Goal: Complete application form

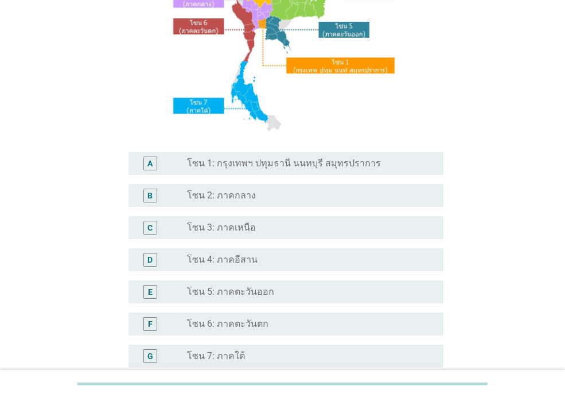
scroll to position [172, 0]
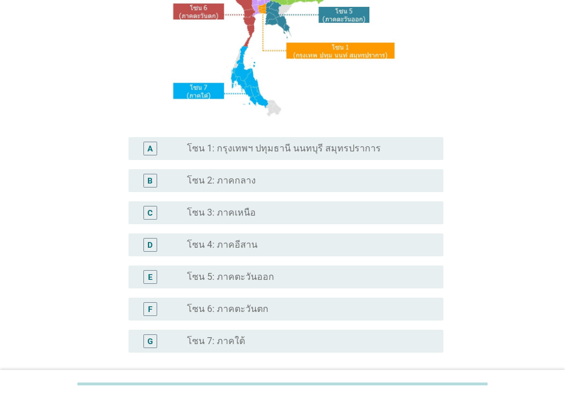
click at [193, 240] on label "โซน 4: ภาคอีสาน" at bounding box center [222, 244] width 71 height 11
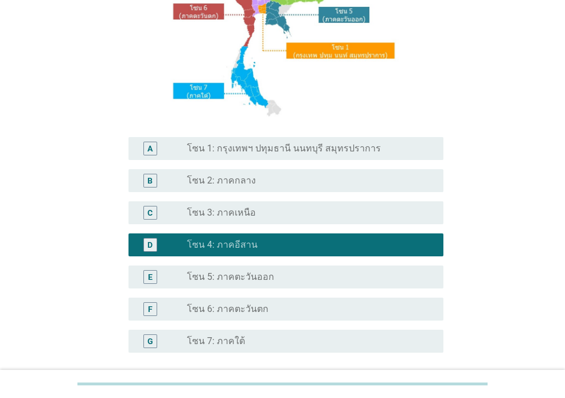
scroll to position [275, 0]
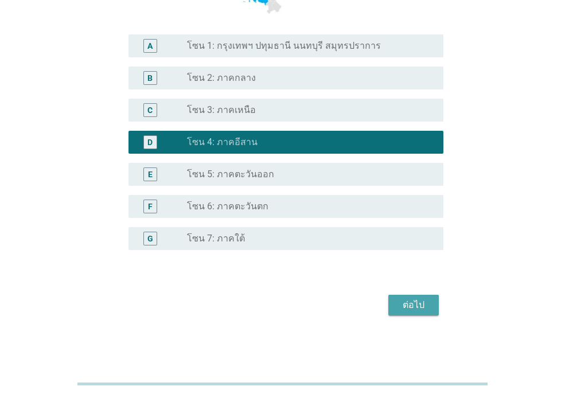
click at [414, 301] on div "ต่อไป" at bounding box center [413, 305] width 32 height 14
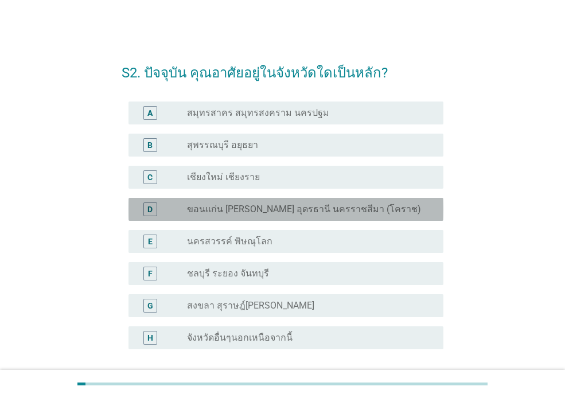
click at [325, 207] on label "ขอนแก่น [PERSON_NAME] อุดรธานี นครราชสีมา (โคราช)" at bounding box center [304, 208] width 234 height 11
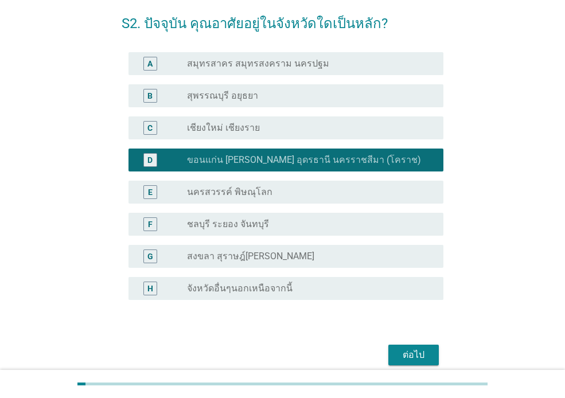
scroll to position [99, 0]
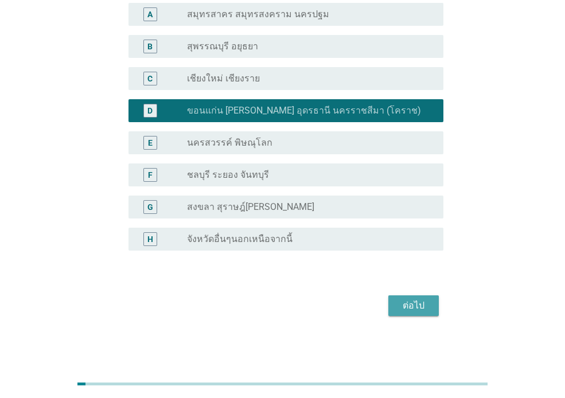
click at [422, 299] on div "ต่อไป" at bounding box center [413, 306] width 32 height 14
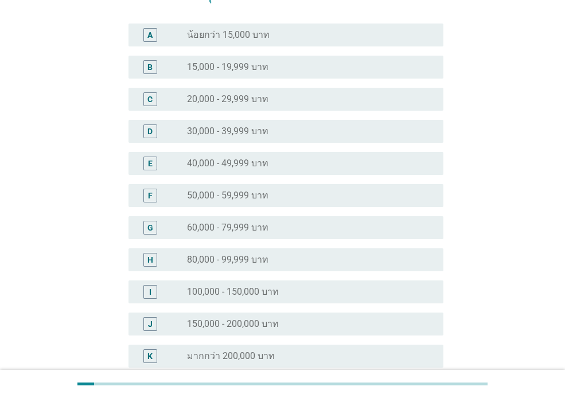
scroll to position [0, 0]
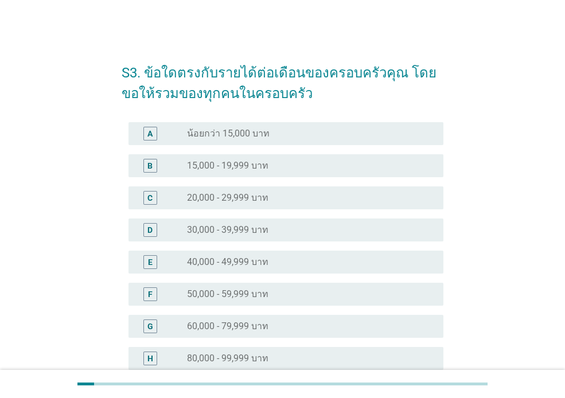
click at [273, 289] on div "radio_button_unchecked 50,000 - 59,999 บาท" at bounding box center [306, 293] width 238 height 11
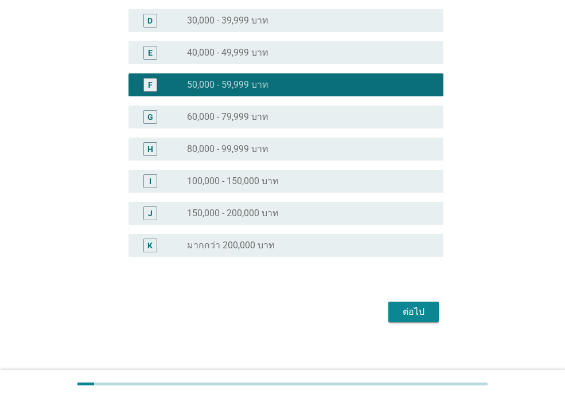
scroll to position [216, 0]
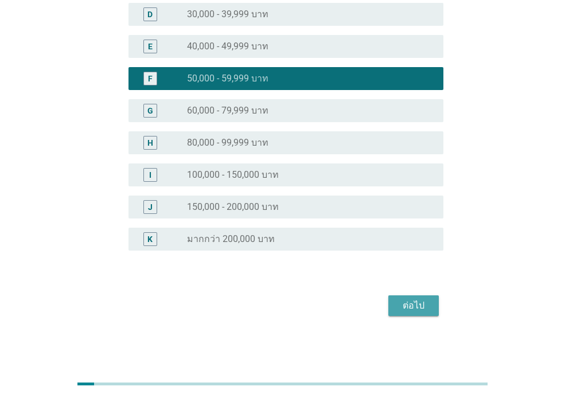
click at [392, 300] on button "ต่อไป" at bounding box center [413, 305] width 50 height 21
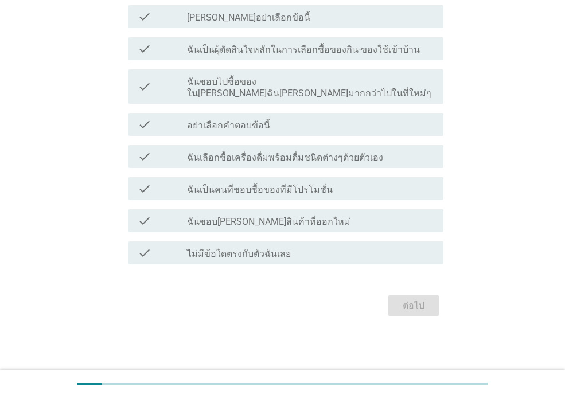
scroll to position [0, 0]
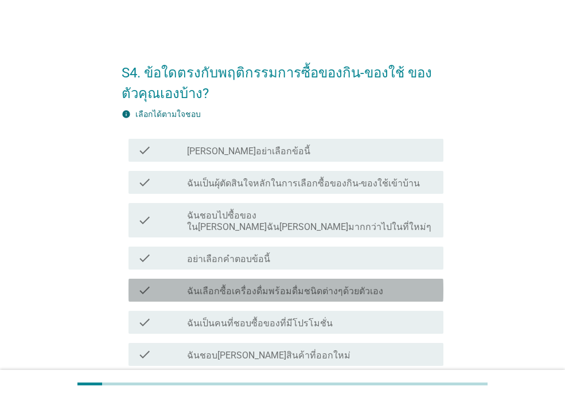
click at [361, 285] on label "ฉันเลือกซื้อเครื่องดื่มพร้อมดื่มชนิดต่างๆด้วยตัวเอง" at bounding box center [285, 290] width 196 height 11
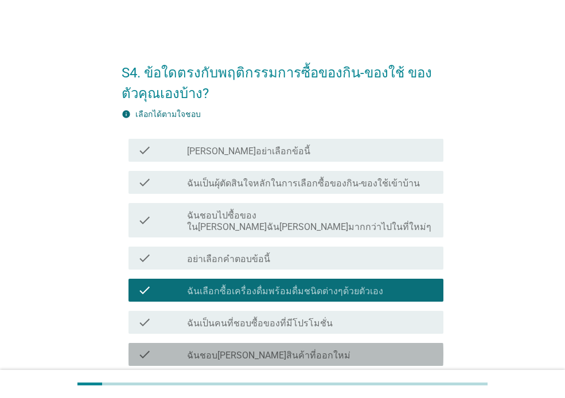
click at [292, 347] on div "check_box_outline_blank ฉันชอบ[PERSON_NAME]สินค้าที่ออกใหม่" at bounding box center [310, 354] width 247 height 14
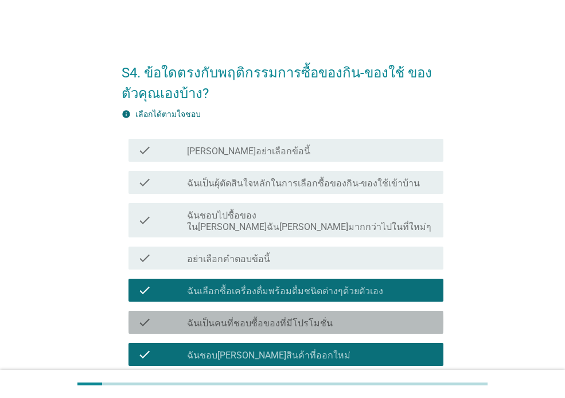
click at [316, 318] on label "ฉันเป็นคนที่ชอบซื้อของที่มีโปรโมชั่น" at bounding box center [260, 323] width 146 height 11
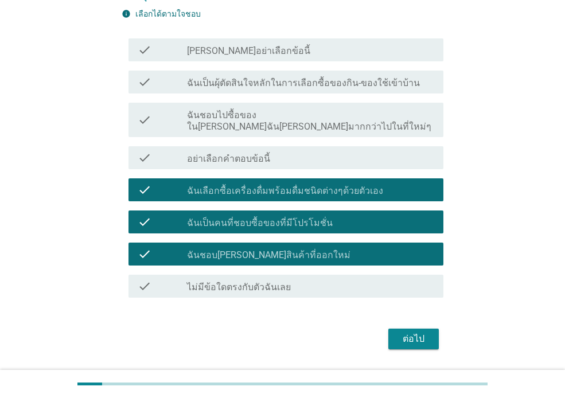
scroll to position [122, 0]
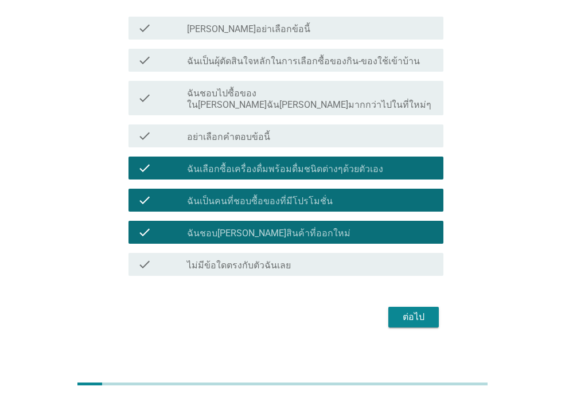
click at [415, 312] on div "ต่อไป" at bounding box center [413, 317] width 32 height 14
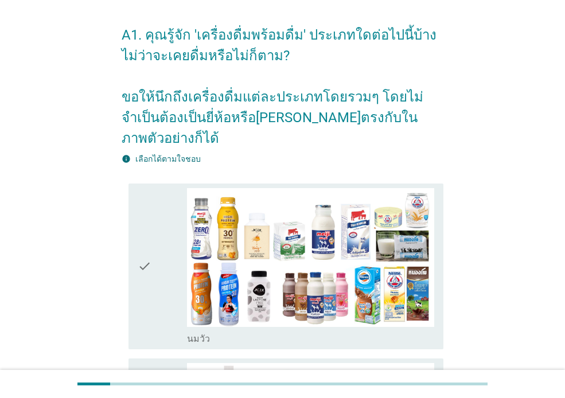
scroll to position [57, 0]
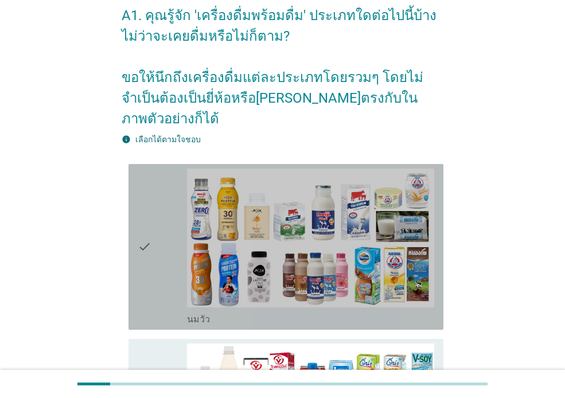
click at [162, 228] on div "check" at bounding box center [162, 247] width 49 height 156
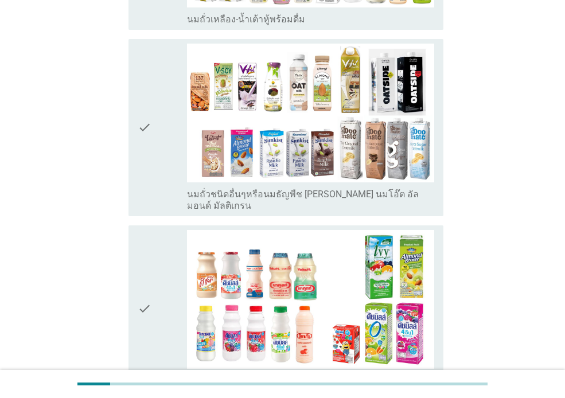
scroll to position [631, 0]
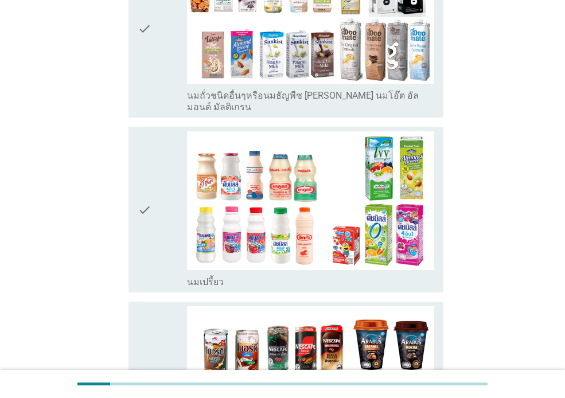
click at [163, 185] on div "check" at bounding box center [162, 209] width 49 height 156
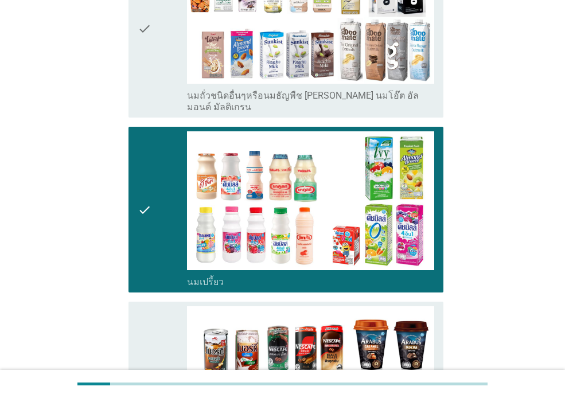
click at [165, 327] on div "check" at bounding box center [162, 384] width 49 height 156
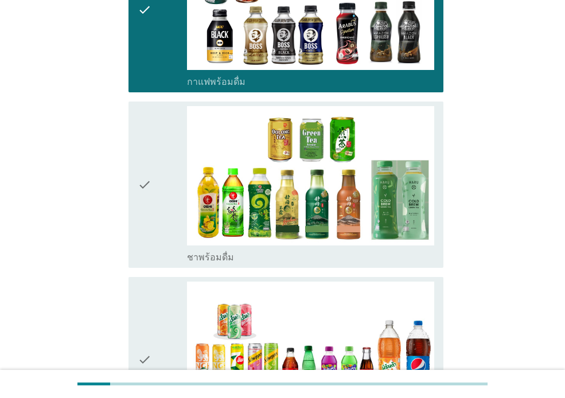
scroll to position [1032, 0]
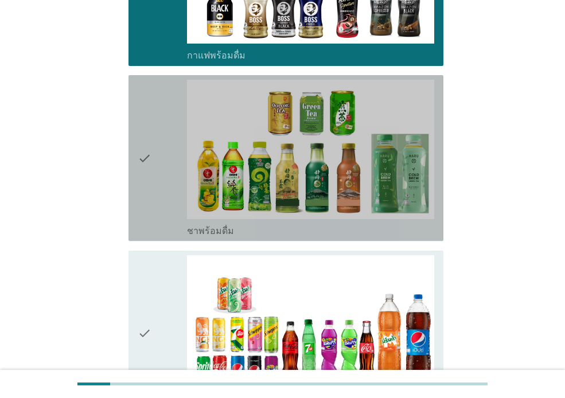
click at [162, 156] on div "check" at bounding box center [162, 158] width 49 height 156
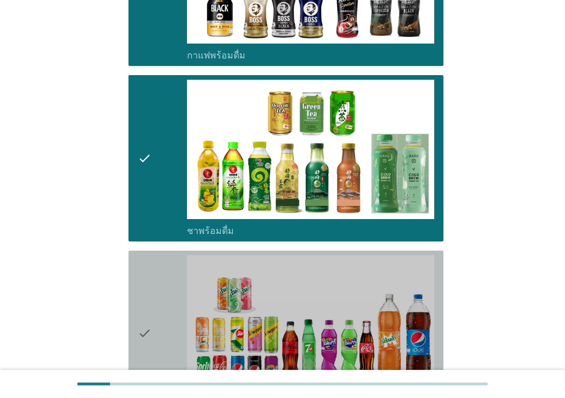
click at [158, 263] on div "check" at bounding box center [162, 333] width 49 height 156
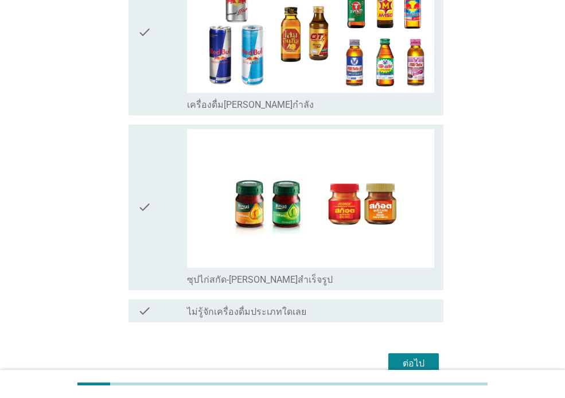
scroll to position [2408, 0]
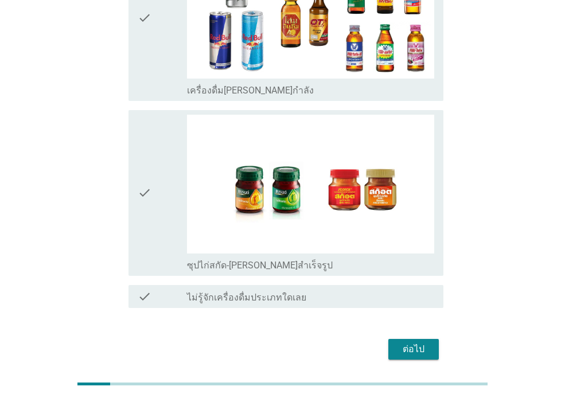
click at [416, 342] on div "ต่อไป" at bounding box center [413, 349] width 32 height 14
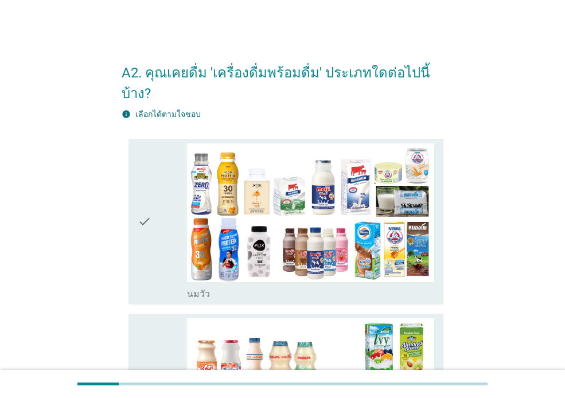
click at [156, 218] on div "check" at bounding box center [162, 221] width 49 height 156
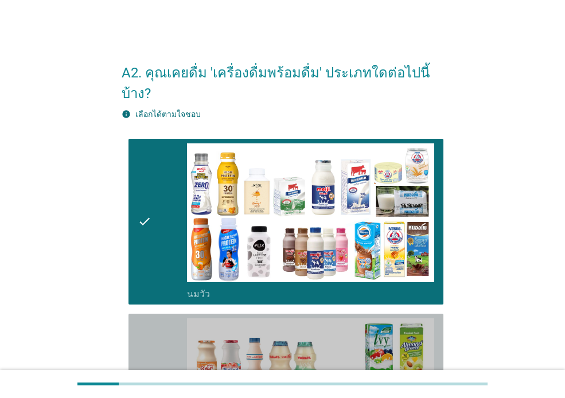
click at [156, 330] on div "check" at bounding box center [162, 396] width 49 height 156
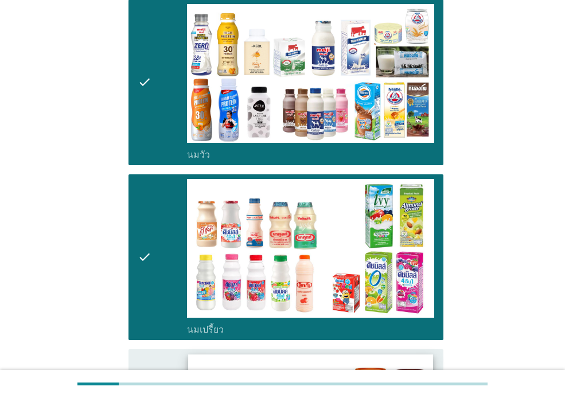
scroll to position [287, 0]
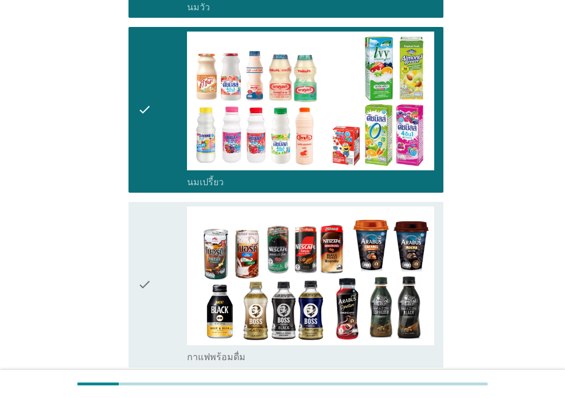
click at [164, 291] on div "check" at bounding box center [162, 284] width 49 height 156
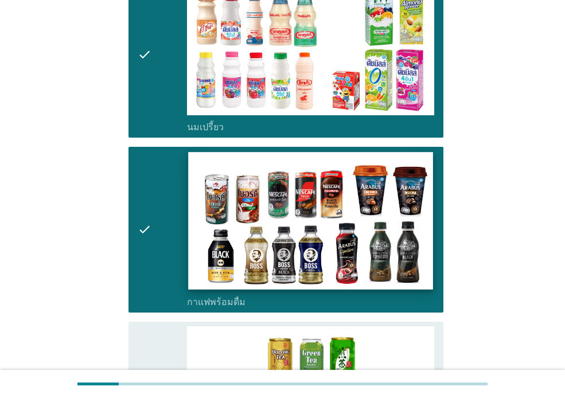
scroll to position [459, 0]
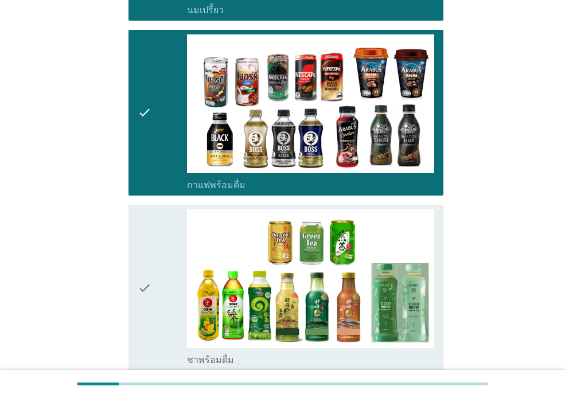
click at [149, 296] on icon "check" at bounding box center [145, 287] width 14 height 156
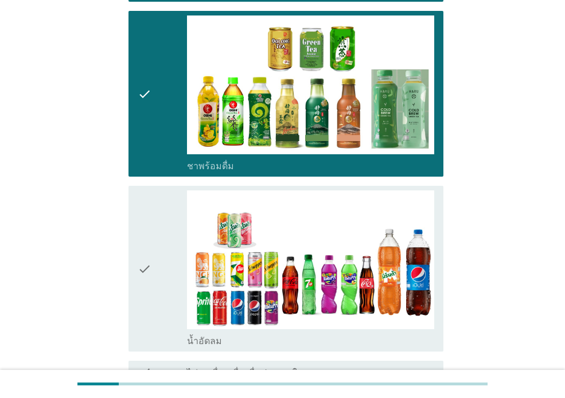
scroll to position [688, 0]
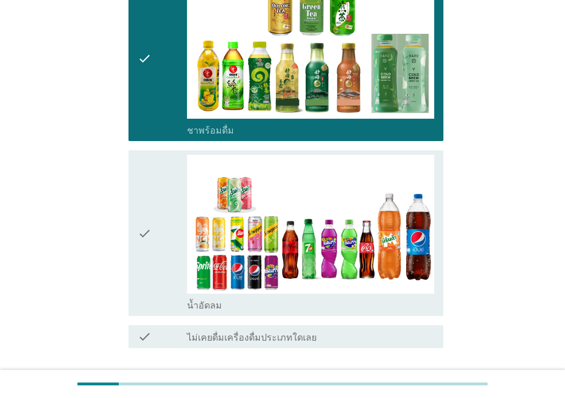
click at [170, 249] on div "check" at bounding box center [162, 233] width 49 height 156
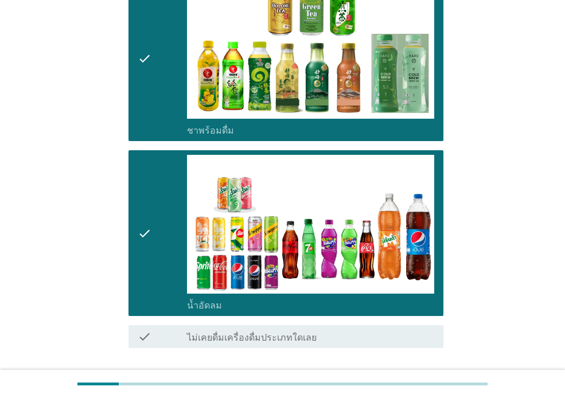
click at [417, 382] on div "ต่อไป" at bounding box center [413, 389] width 32 height 14
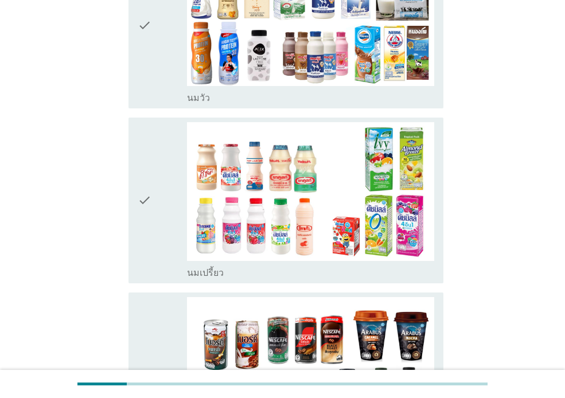
scroll to position [229, 0]
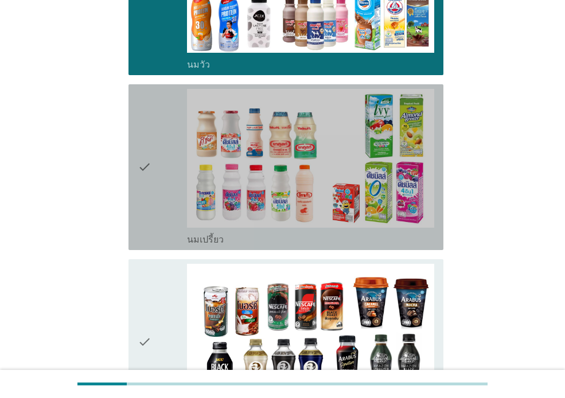
click at [156, 163] on div "check" at bounding box center [162, 167] width 49 height 156
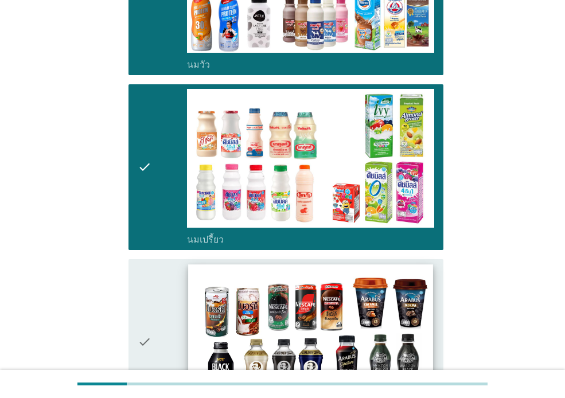
click at [158, 277] on div "check" at bounding box center [162, 342] width 49 height 156
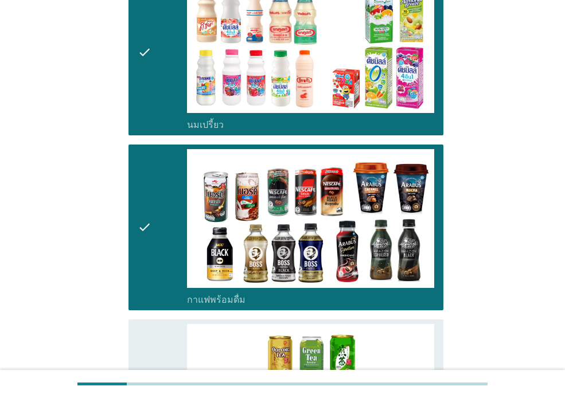
scroll to position [516, 0]
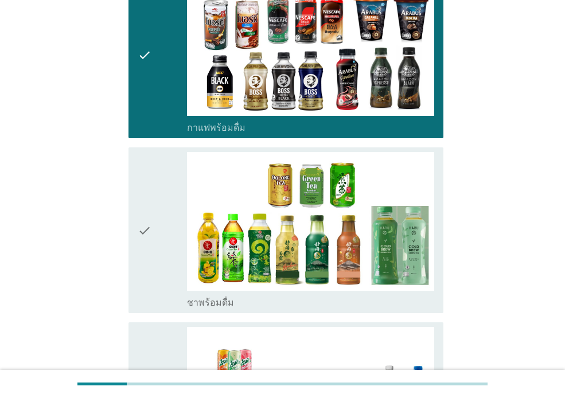
click at [161, 237] on div "check" at bounding box center [162, 230] width 49 height 156
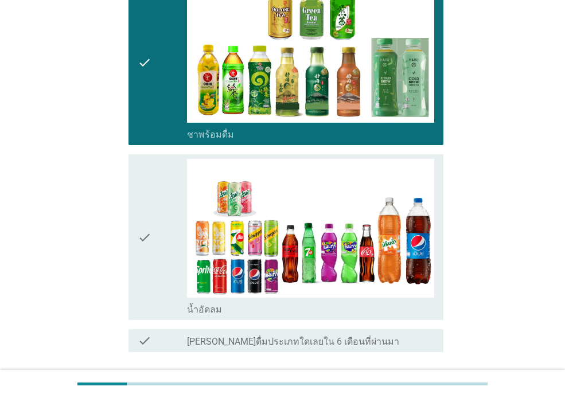
scroll to position [745, 0]
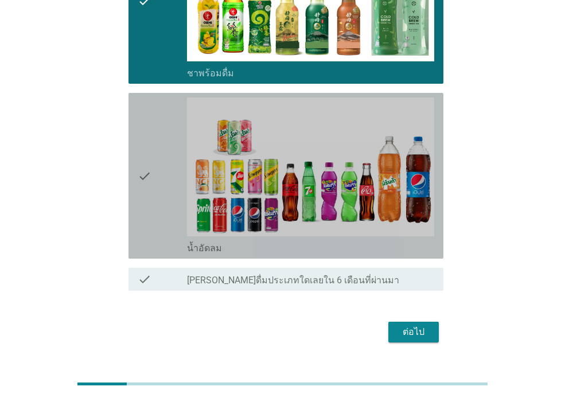
click at [163, 197] on div "check" at bounding box center [162, 175] width 49 height 156
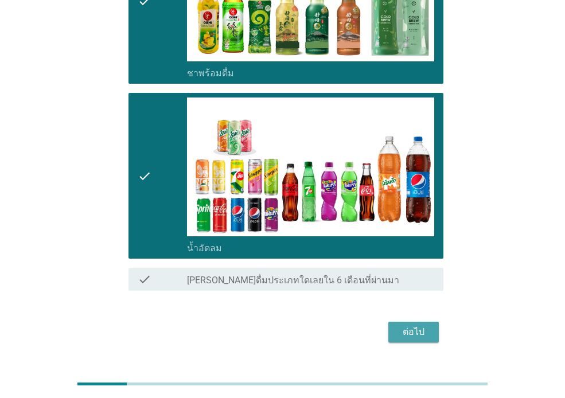
click at [417, 327] on div "ต่อไป" at bounding box center [413, 332] width 32 height 14
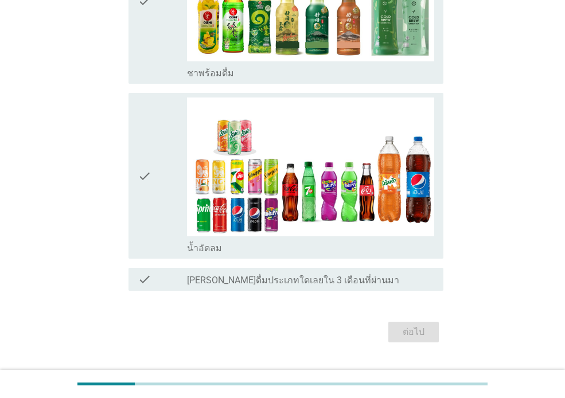
scroll to position [0, 0]
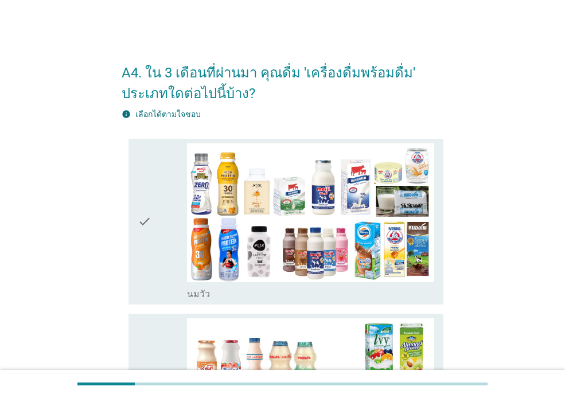
click at [165, 237] on div "check" at bounding box center [162, 221] width 49 height 156
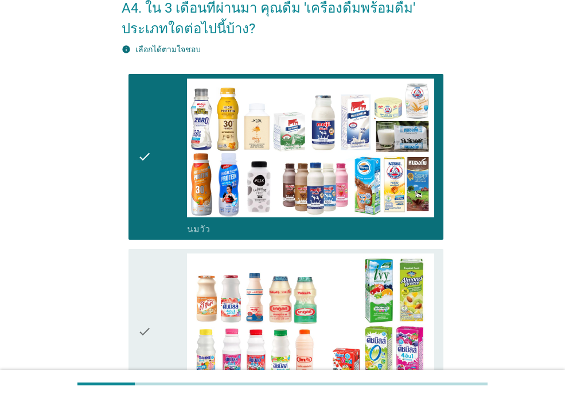
scroll to position [115, 0]
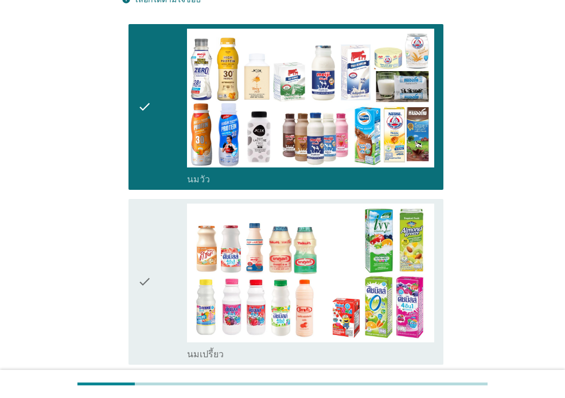
click at [156, 224] on div "check" at bounding box center [162, 281] width 49 height 156
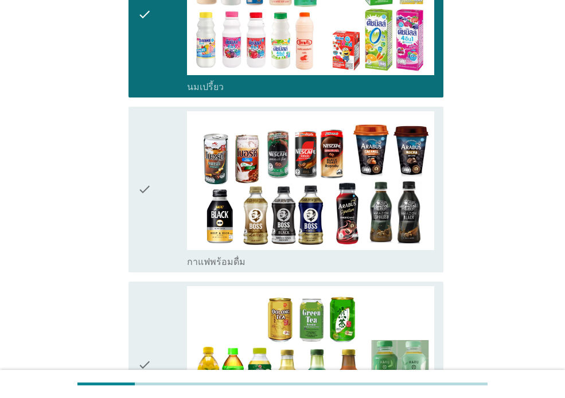
scroll to position [401, 0]
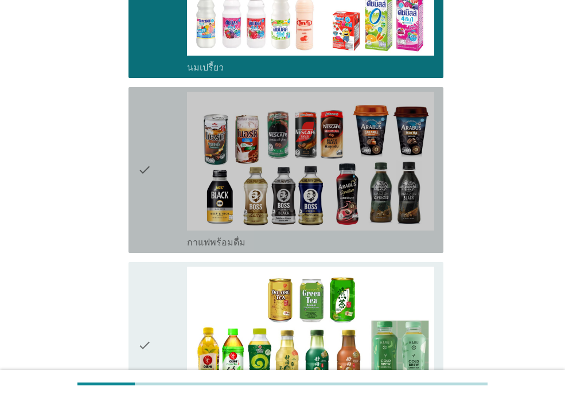
click at [169, 226] on div "check" at bounding box center [162, 170] width 49 height 156
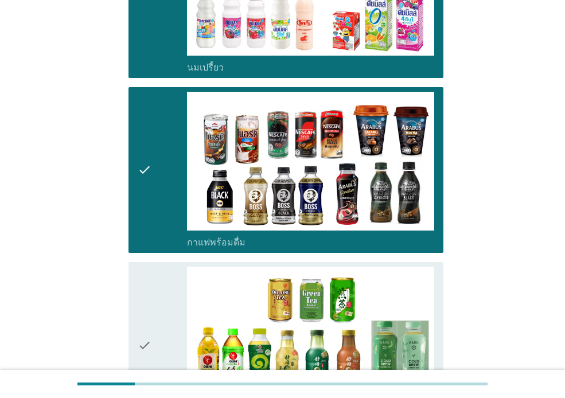
click at [165, 309] on div "check" at bounding box center [162, 345] width 49 height 156
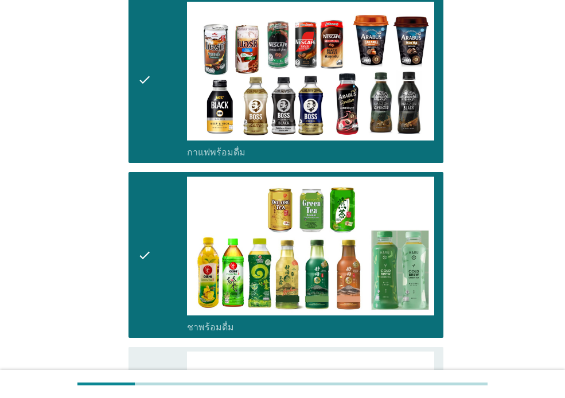
scroll to position [631, 0]
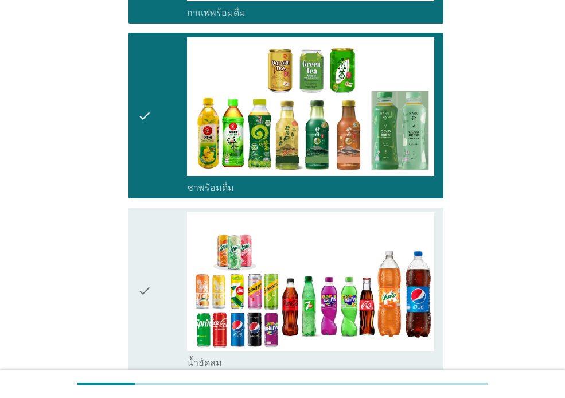
click at [173, 292] on div "check" at bounding box center [162, 290] width 49 height 156
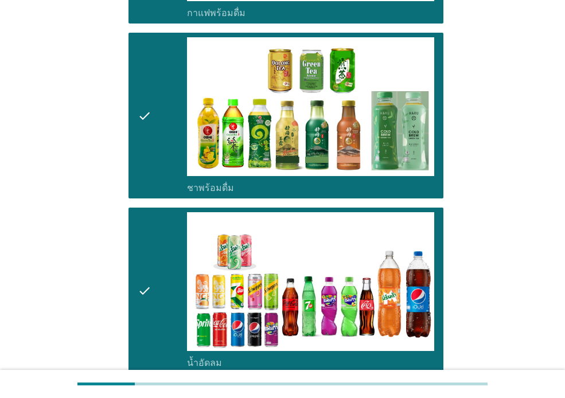
scroll to position [772, 0]
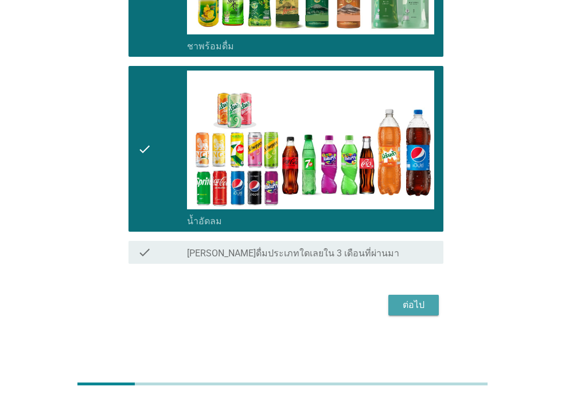
click at [403, 305] on div "ต่อไป" at bounding box center [413, 305] width 32 height 14
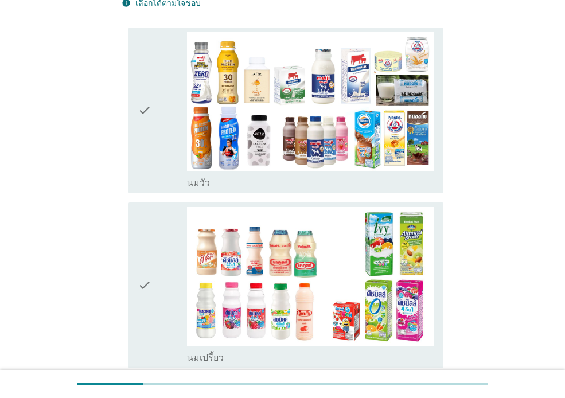
scroll to position [115, 0]
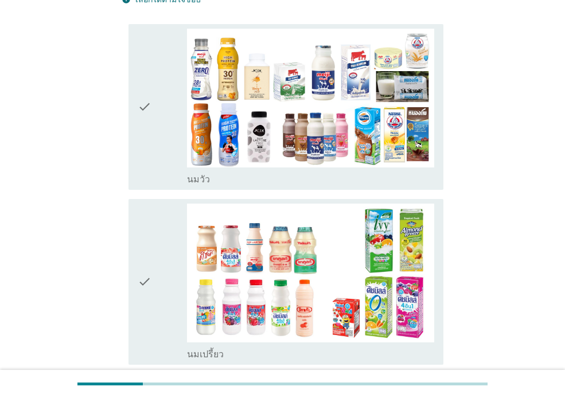
click at [151, 130] on icon "check" at bounding box center [145, 107] width 14 height 156
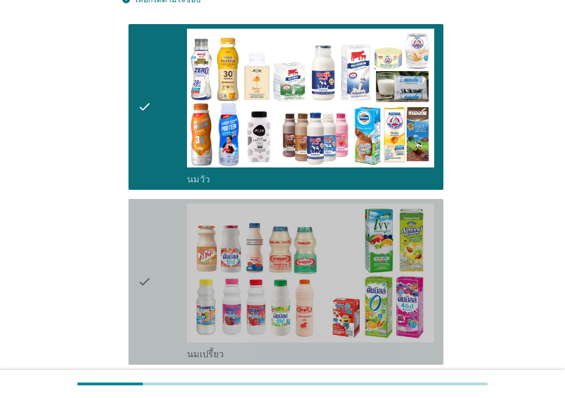
click at [152, 225] on div "check" at bounding box center [162, 281] width 49 height 156
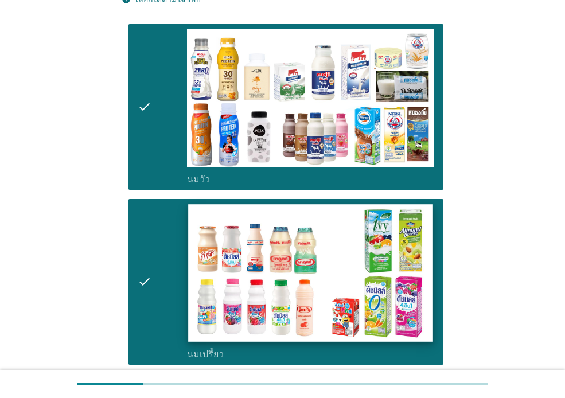
scroll to position [401, 0]
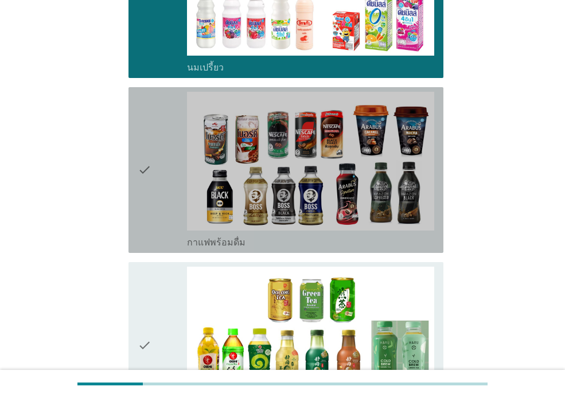
click at [171, 210] on div "check" at bounding box center [162, 170] width 49 height 156
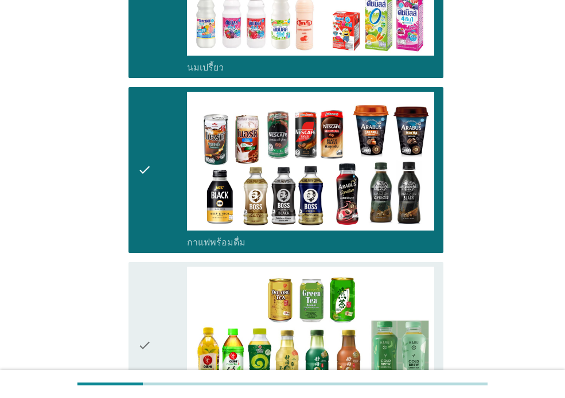
click at [165, 280] on div "check" at bounding box center [162, 345] width 49 height 156
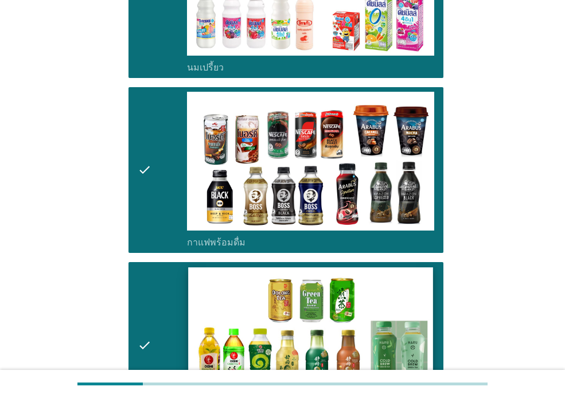
scroll to position [688, 0]
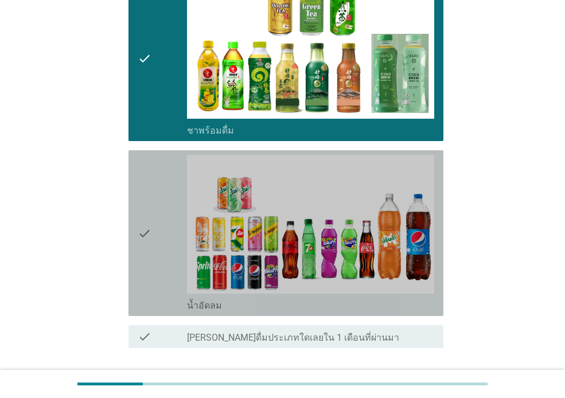
click at [164, 256] on div "check" at bounding box center [162, 233] width 49 height 156
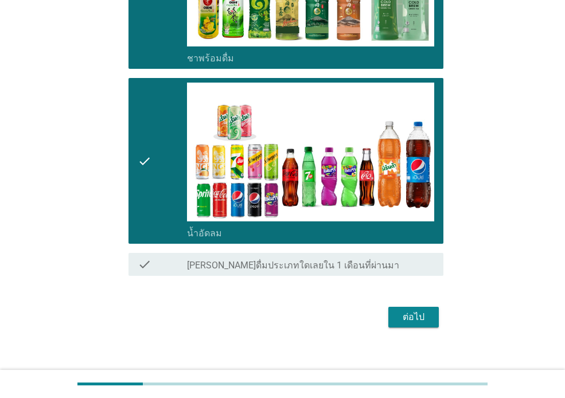
scroll to position [772, 0]
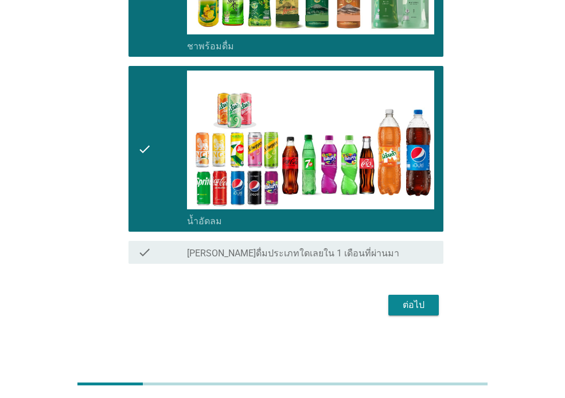
click at [418, 307] on div "ต่อไป" at bounding box center [413, 305] width 32 height 14
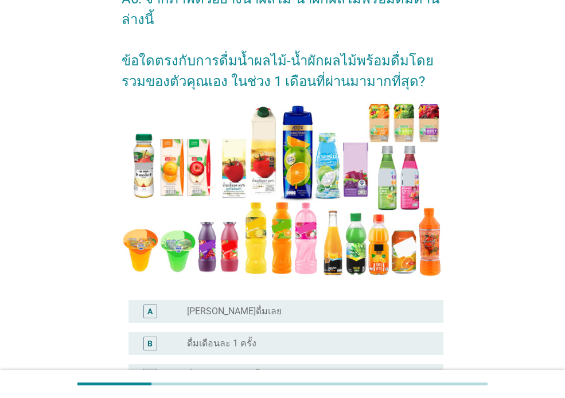
scroll to position [172, 0]
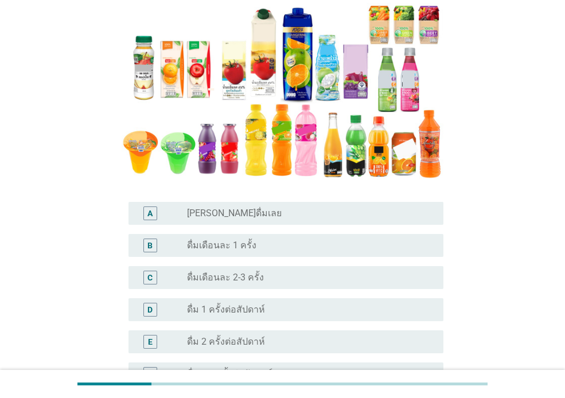
click at [296, 275] on div "radio_button_unchecked ดื่มเดือนละ 2-3 ครั้ง" at bounding box center [306, 277] width 238 height 11
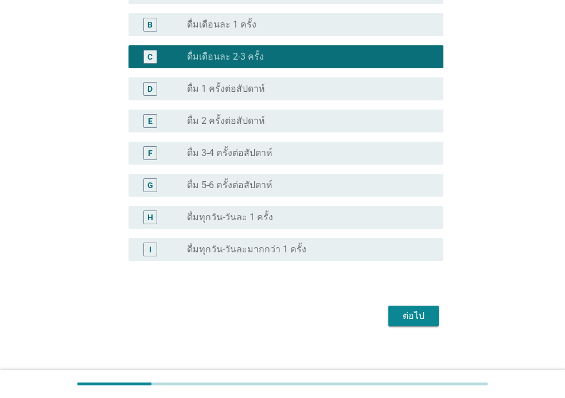
scroll to position [401, 0]
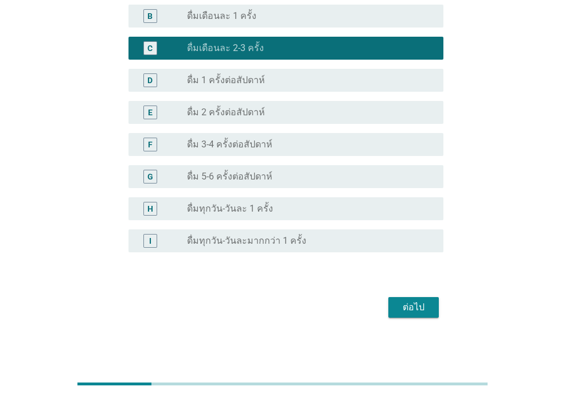
click at [401, 307] on div "ต่อไป" at bounding box center [413, 307] width 32 height 14
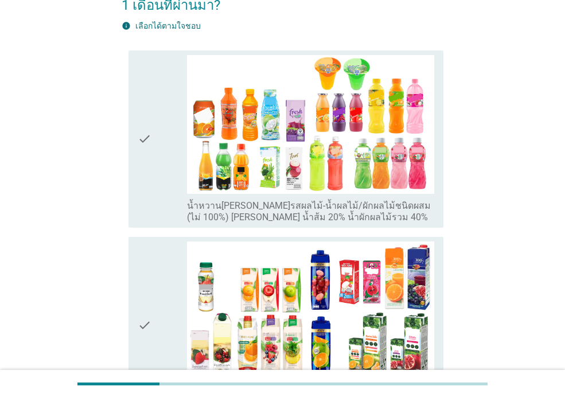
scroll to position [172, 0]
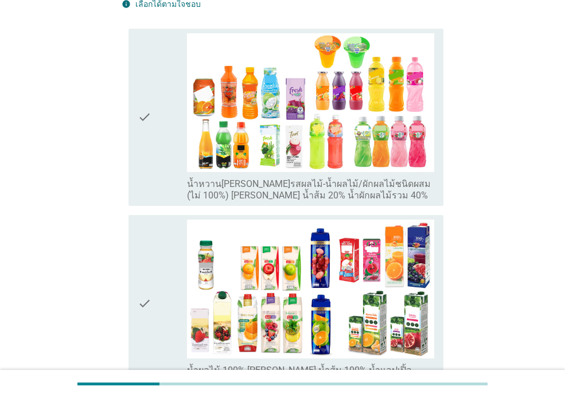
click at [159, 276] on div "check" at bounding box center [162, 304] width 49 height 168
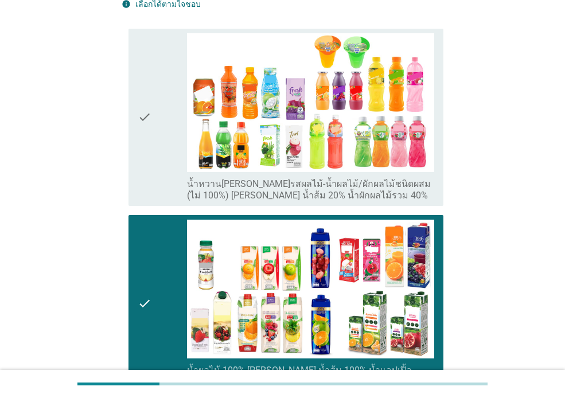
click at [146, 140] on icon "check" at bounding box center [145, 117] width 14 height 168
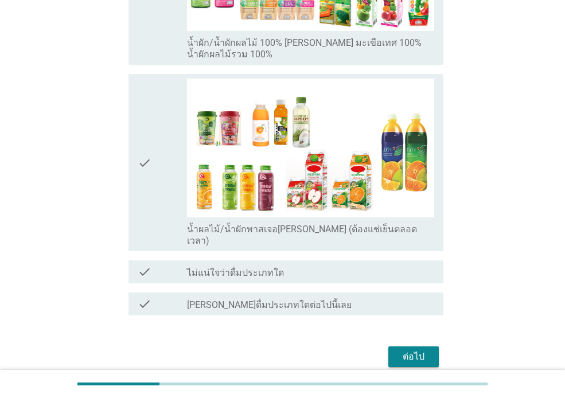
scroll to position [688, 0]
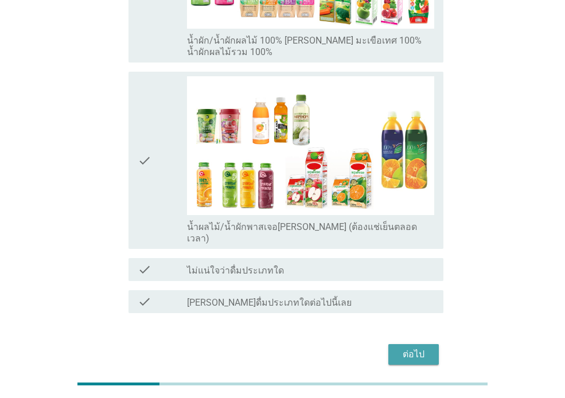
click at [406, 347] on div "ต่อไป" at bounding box center [413, 354] width 32 height 14
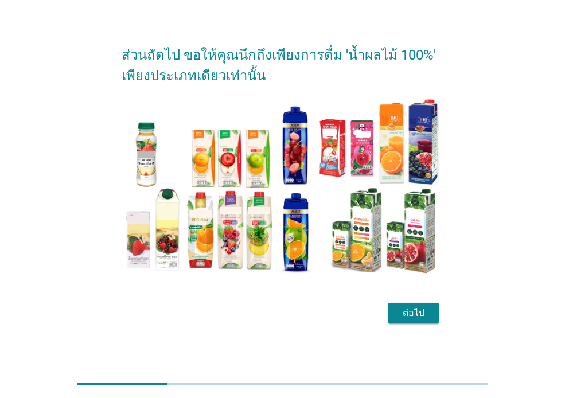
scroll to position [28, 0]
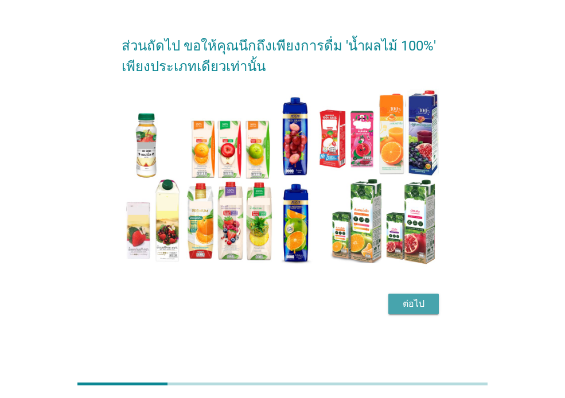
click at [421, 305] on div "ต่อไป" at bounding box center [413, 304] width 32 height 14
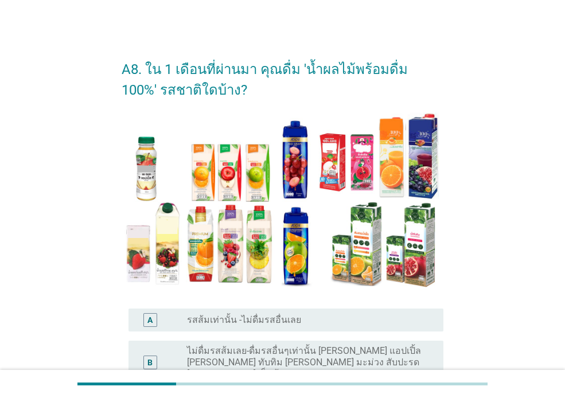
scroll to position [57, 0]
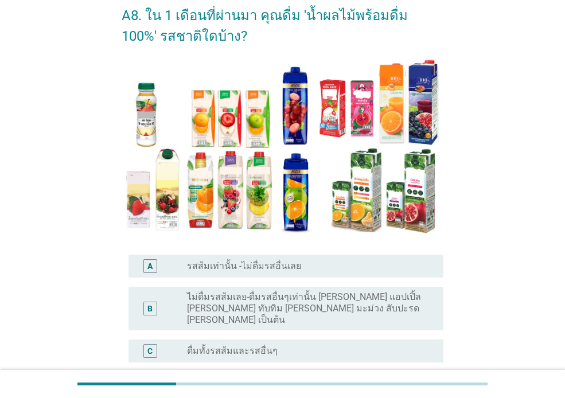
click at [377, 345] on div "radio_button_unchecked ดื่มทั้งรสส้มและรสอื่นๆ" at bounding box center [306, 350] width 238 height 11
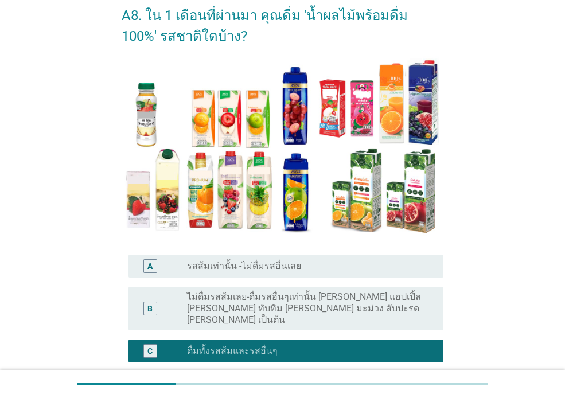
scroll to position [158, 0]
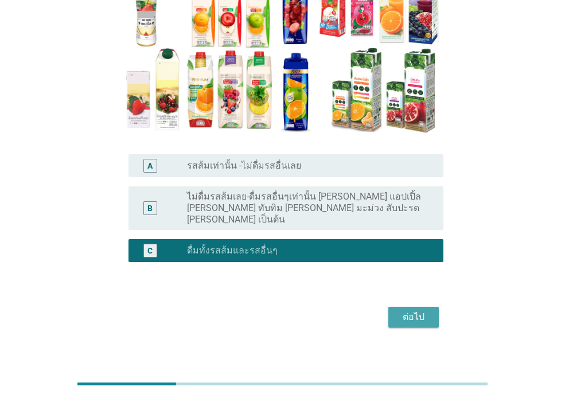
click at [417, 310] on div "ต่อไป" at bounding box center [413, 317] width 32 height 14
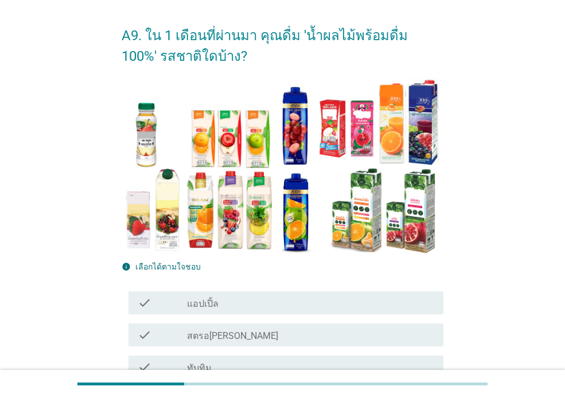
scroll to position [57, 0]
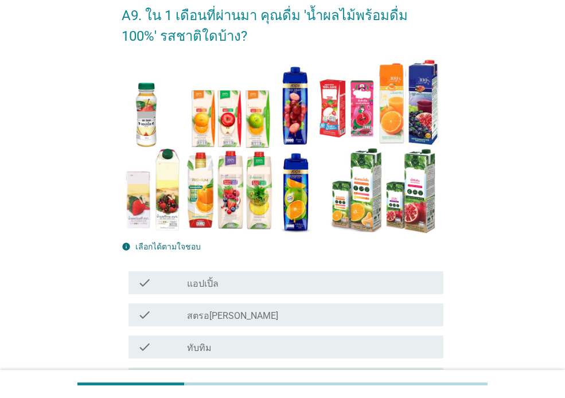
click at [420, 280] on div "check_box_outline_blank แอปเปิ้ล" at bounding box center [310, 283] width 247 height 14
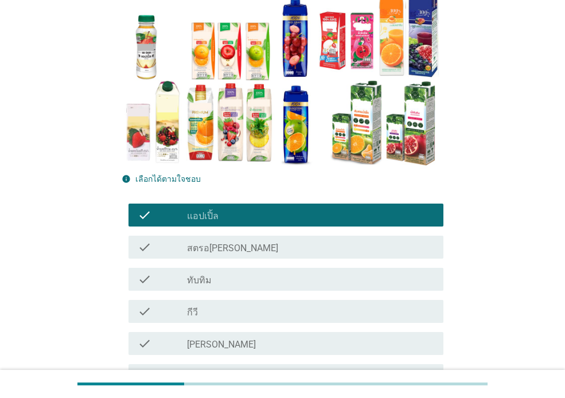
scroll to position [229, 0]
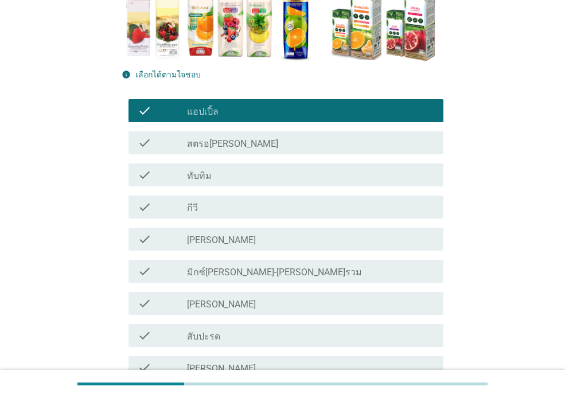
click at [353, 171] on div "check_box_outline_blank ทับทิม" at bounding box center [310, 175] width 247 height 14
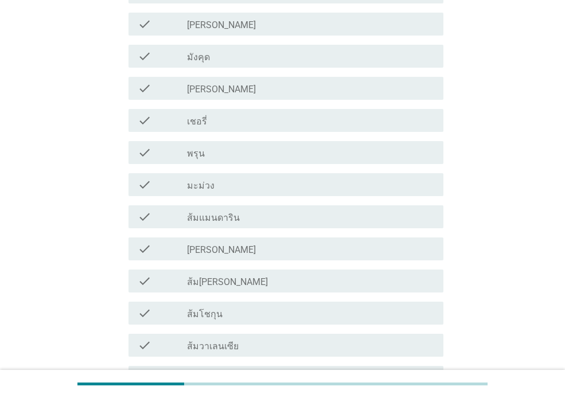
scroll to position [573, 0]
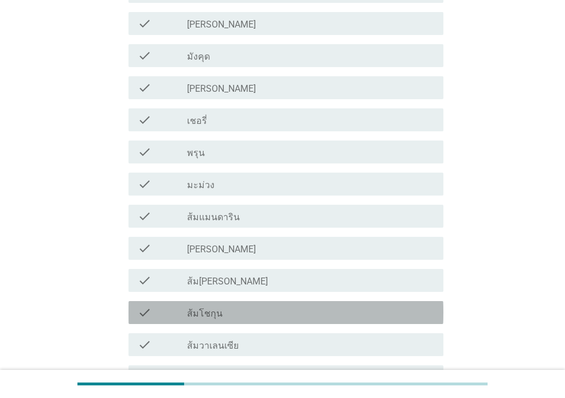
click at [287, 315] on div "check_box_outline_blank ส้มโชกุน" at bounding box center [310, 313] width 247 height 14
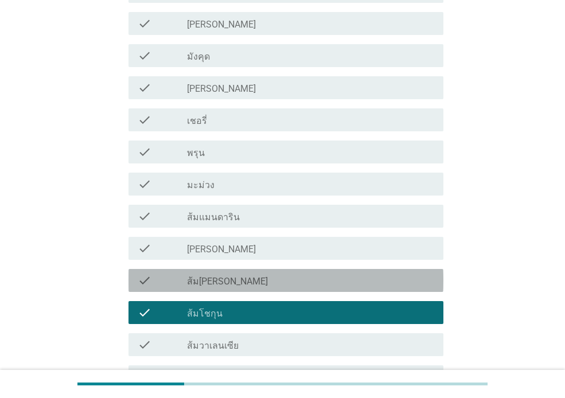
click at [292, 284] on div "check_box_outline_blank ส้ม[PERSON_NAME]" at bounding box center [310, 280] width 247 height 14
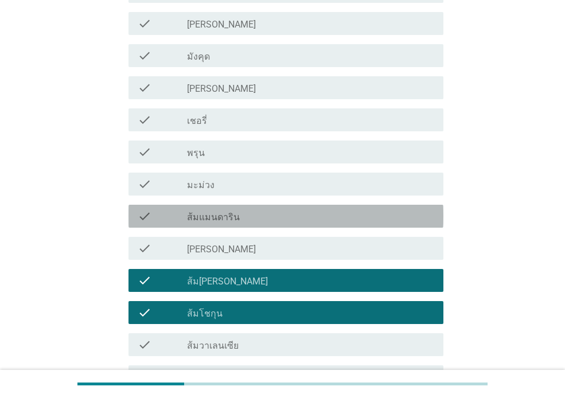
click at [378, 211] on div "check_box_outline_blank ส้มแมนดาริน" at bounding box center [310, 216] width 247 height 14
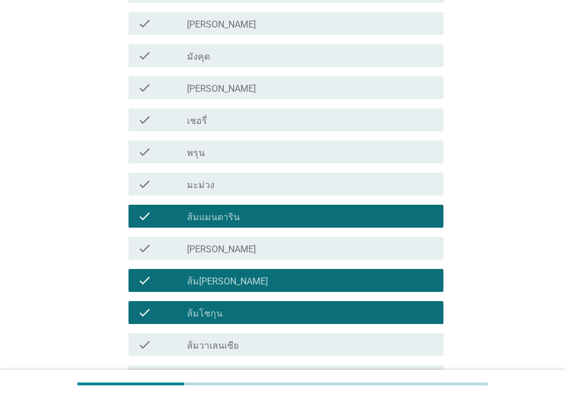
click at [414, 239] on div "check check_box_outline_blank [PERSON_NAME]" at bounding box center [285, 248] width 315 height 23
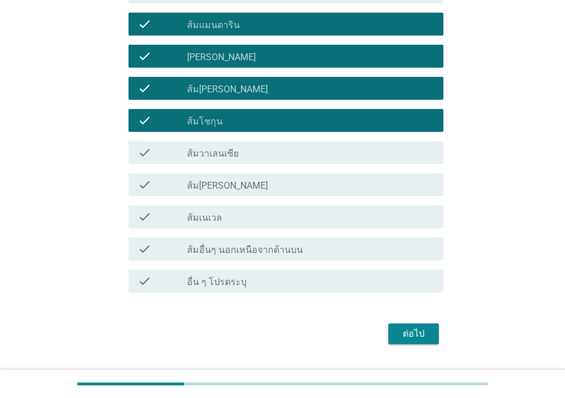
scroll to position [793, 0]
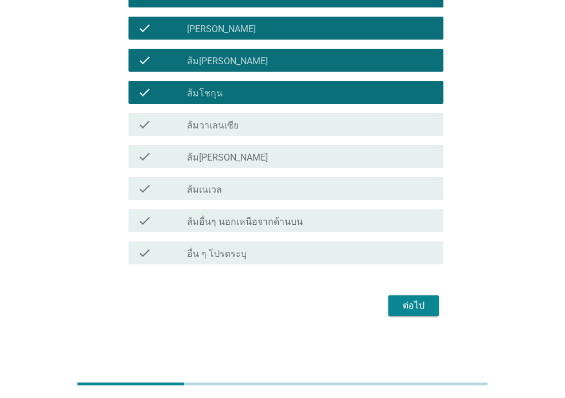
click at [432, 311] on button "ต่อไป" at bounding box center [413, 305] width 50 height 21
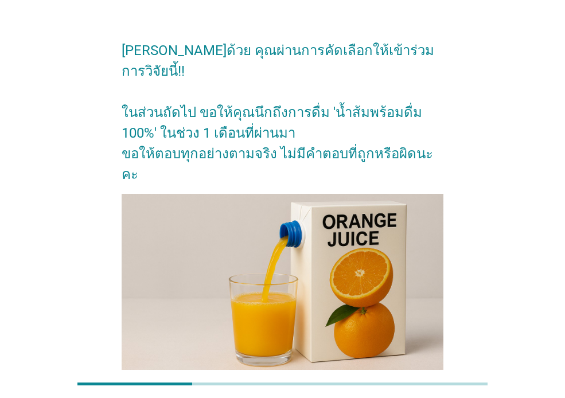
scroll to position [87, 0]
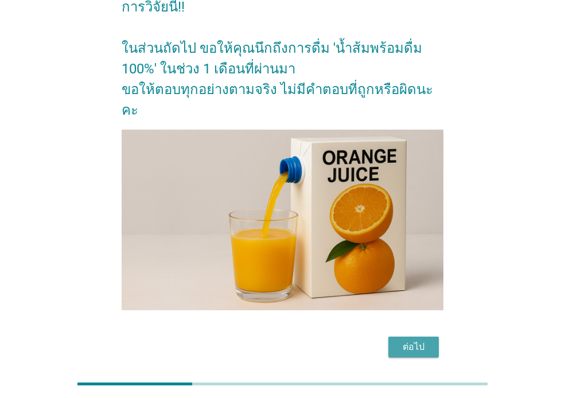
click at [409, 340] on div "ต่อไป" at bounding box center [413, 347] width 32 height 14
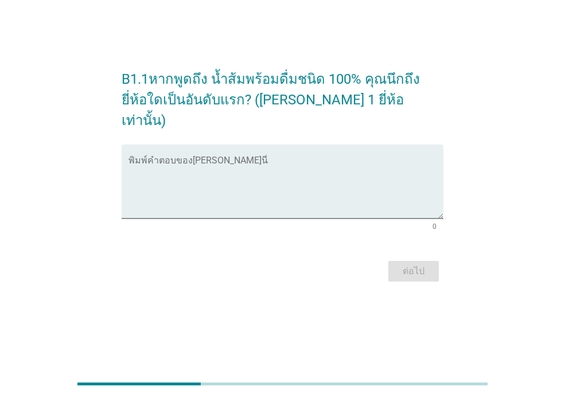
scroll to position [0, 0]
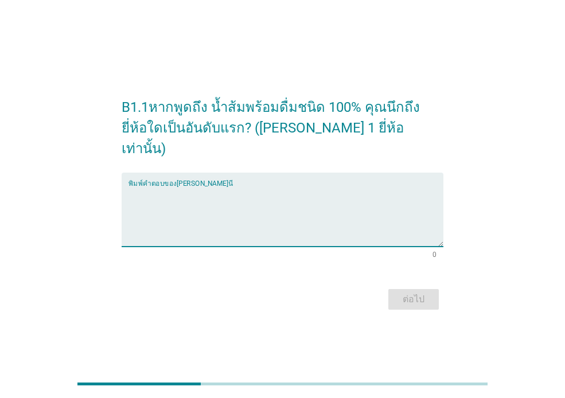
click at [187, 221] on textarea "พิมพ์คำตอบของคุณ ที่นี่" at bounding box center [285, 216] width 315 height 60
type textarea "ดอยคำ"
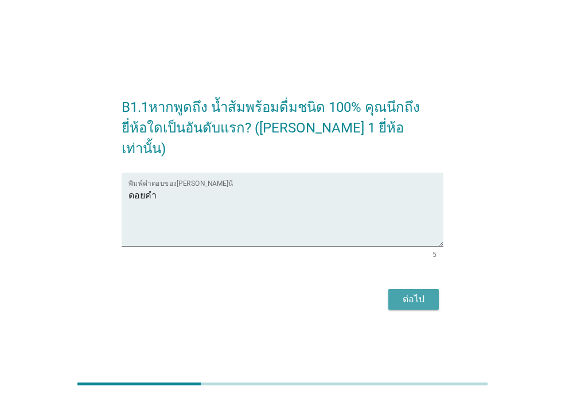
click at [405, 292] on div "ต่อไป" at bounding box center [413, 299] width 32 height 14
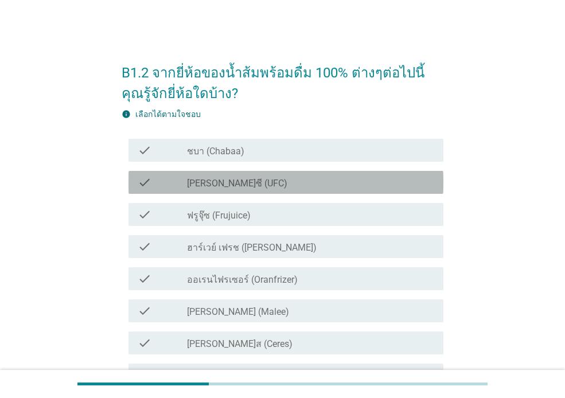
click at [253, 182] on div "check_box_outline_blank [PERSON_NAME]ซี (UFC)" at bounding box center [310, 182] width 247 height 14
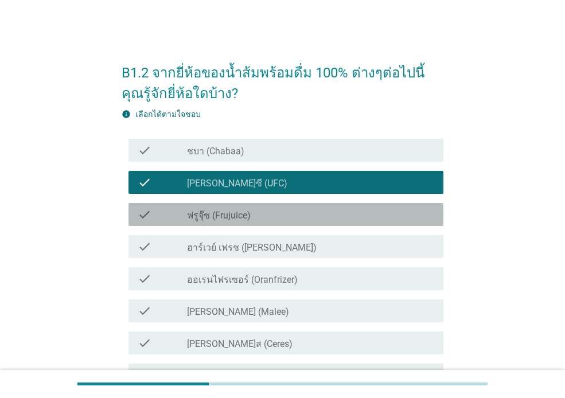
click at [269, 216] on div "check_box_outline_blank ฟรูจุ๊ซ (Frujuice)" at bounding box center [310, 215] width 247 height 14
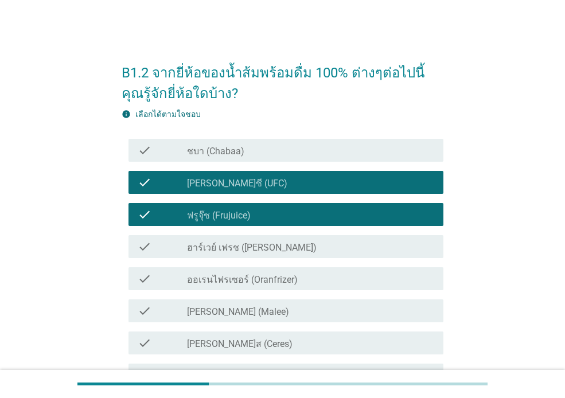
click at [261, 304] on div "check_box_outline_blank [PERSON_NAME] (Malee)" at bounding box center [310, 311] width 247 height 14
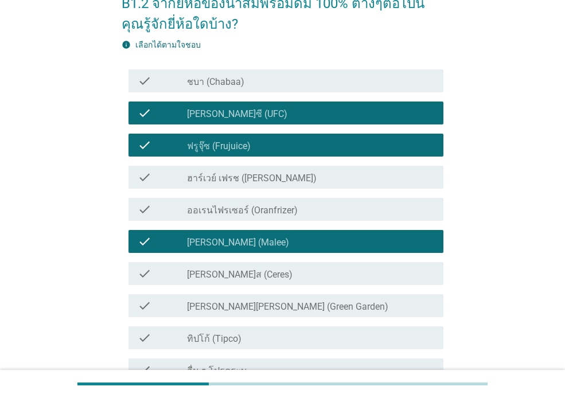
scroll to position [172, 0]
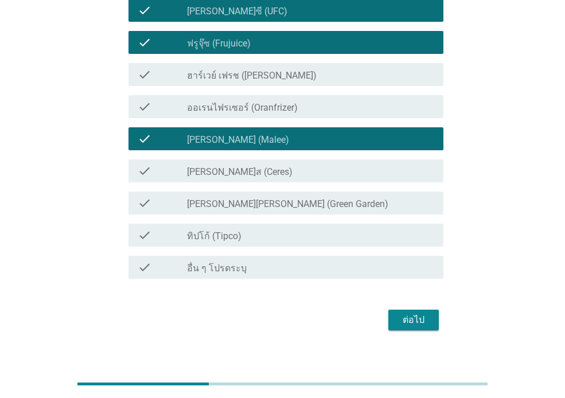
click at [264, 237] on div "check_box_outline_blank ทิปโก้ (Tipco)" at bounding box center [310, 235] width 247 height 14
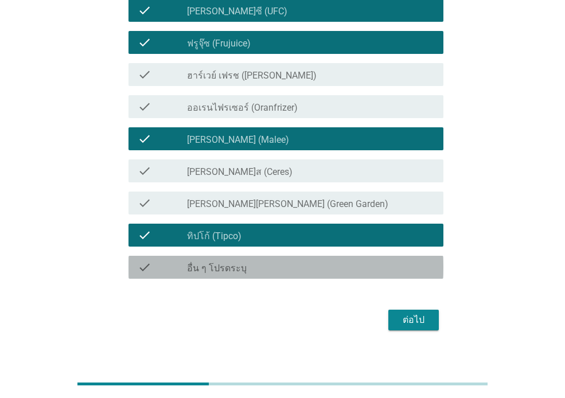
click at [272, 267] on div "check_box_outline_blank อื่น ๆ โปรดระบุ" at bounding box center [310, 267] width 247 height 14
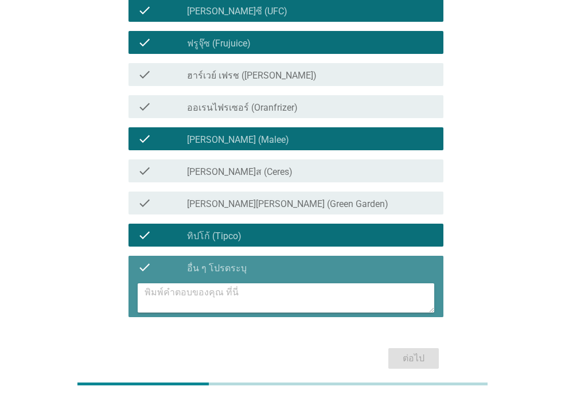
click at [273, 289] on textarea at bounding box center [288, 297] width 289 height 29
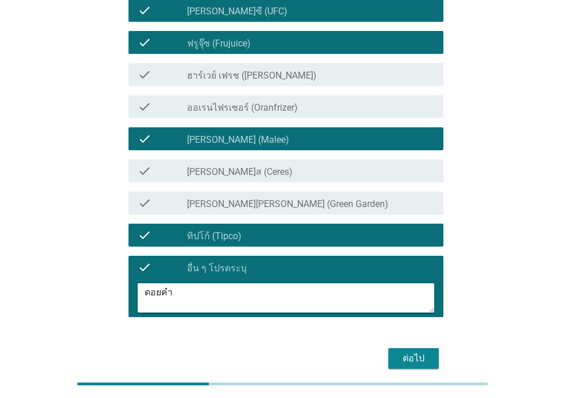
type textarea "ดอยคำ"
click at [416, 357] on div "ต่อไป" at bounding box center [413, 358] width 32 height 14
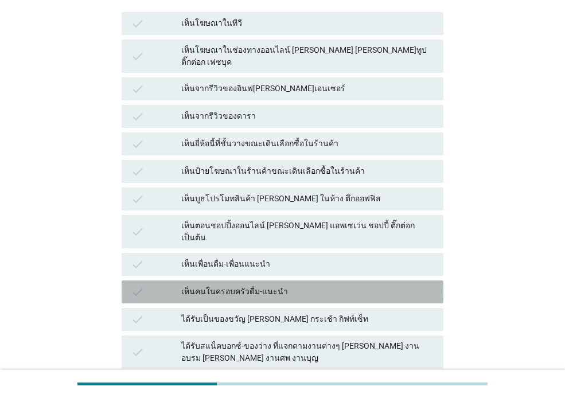
click at [257, 285] on div "เห็นคนในครอบครัวดื่ม-แนะนำ" at bounding box center [307, 292] width 253 height 14
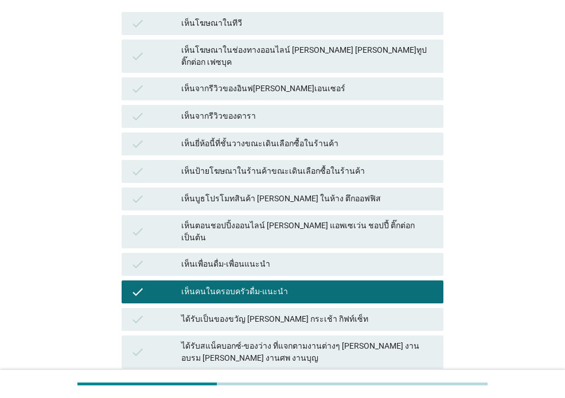
click at [294, 192] on div "เห็นบูธโปรโมทสินค้า [PERSON_NAME] ในห้าง ตึกออฟฟิส" at bounding box center [307, 199] width 253 height 14
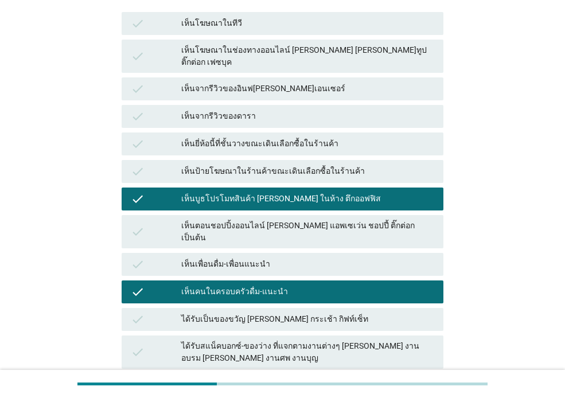
click at [296, 166] on div "เห็นป้ายโฆษณาในร้านค้าขณะเดินเลือกซื้อในร้านค้า" at bounding box center [307, 172] width 253 height 14
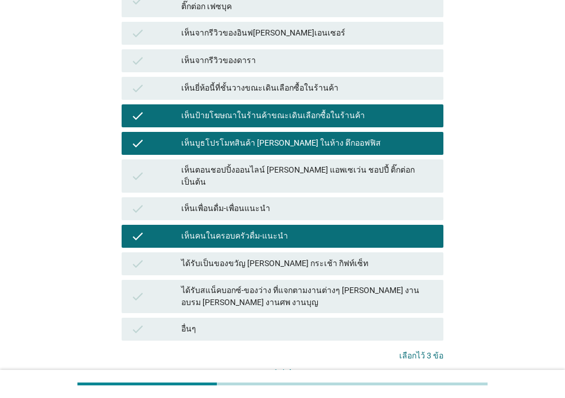
scroll to position [291, 0]
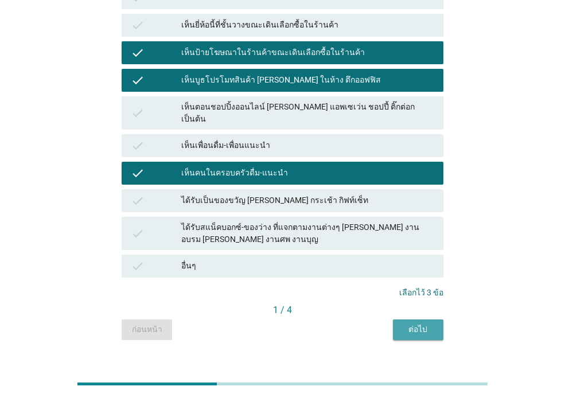
click at [404, 323] on div "ต่อไป" at bounding box center [418, 329] width 32 height 12
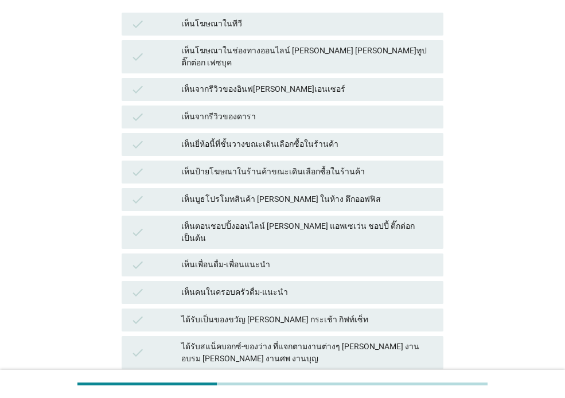
scroll to position [172, 0]
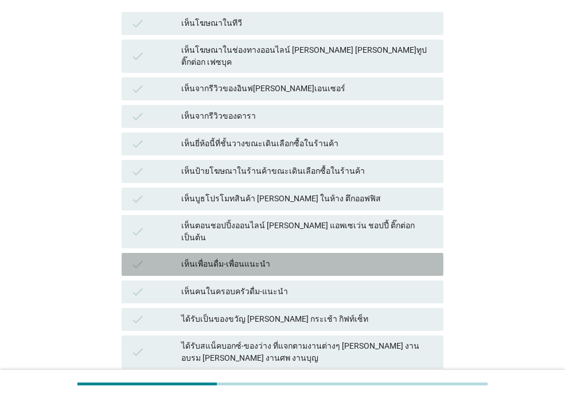
click at [254, 257] on div "เห็นเพื่อนดื่ม-เพื่อนแนะนำ" at bounding box center [307, 264] width 253 height 14
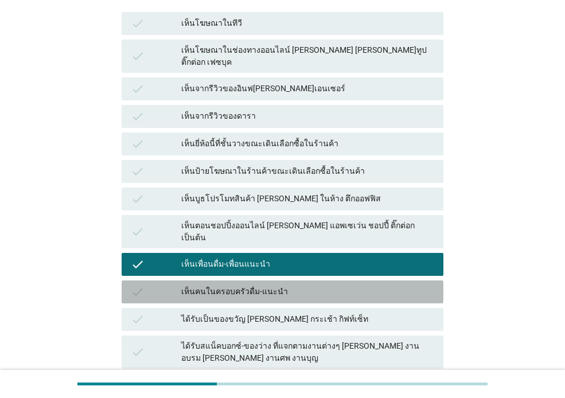
click at [257, 285] on div "เห็นคนในครอบครัวดื่ม-แนะนำ" at bounding box center [307, 292] width 253 height 14
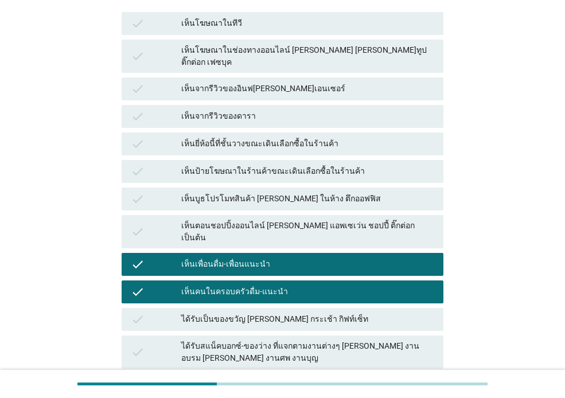
click at [270, 165] on div "เห็นป้ายโฆษณาในร้านค้าขณะเดินเลือกซื้อในร้านค้า" at bounding box center [307, 172] width 253 height 14
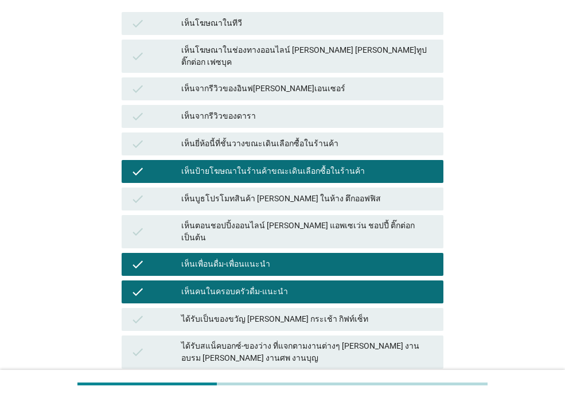
click at [275, 139] on div "เห็นยี่ห้อนี้ที่ชั้นวางขณะเดินเลือกซื้อในร้านค้า" at bounding box center [307, 144] width 253 height 14
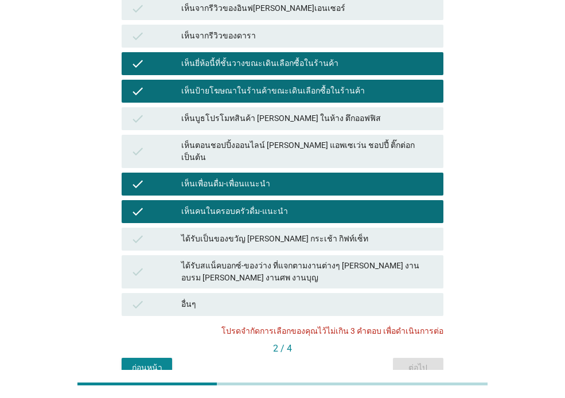
scroll to position [119, 0]
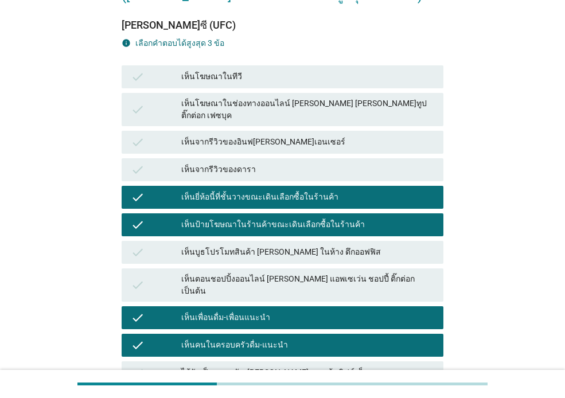
click at [139, 338] on icon "check" at bounding box center [138, 345] width 14 height 14
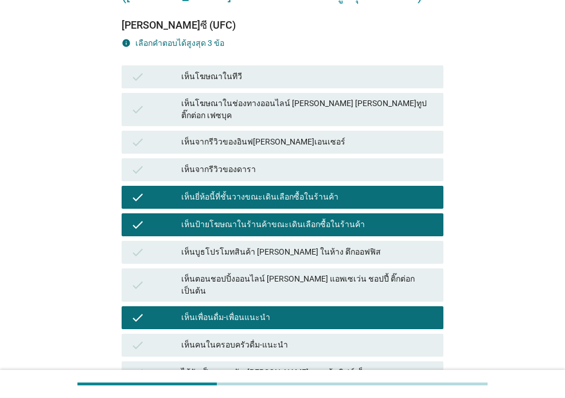
click at [177, 338] on div "check" at bounding box center [156, 345] width 50 height 14
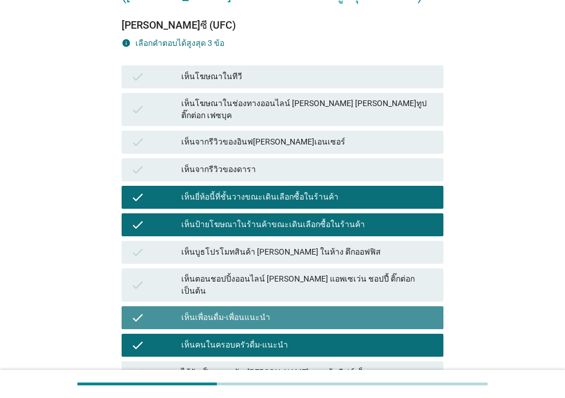
click at [136, 311] on icon "check" at bounding box center [138, 318] width 14 height 14
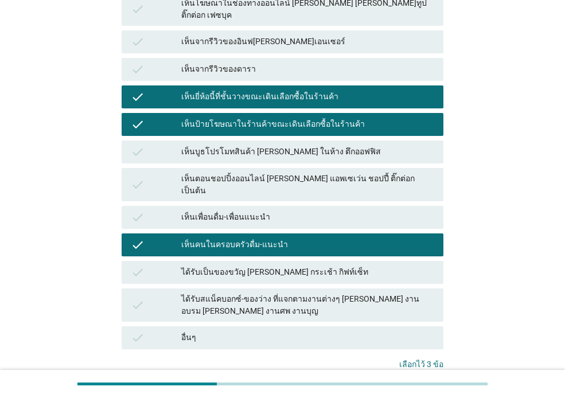
scroll to position [291, 0]
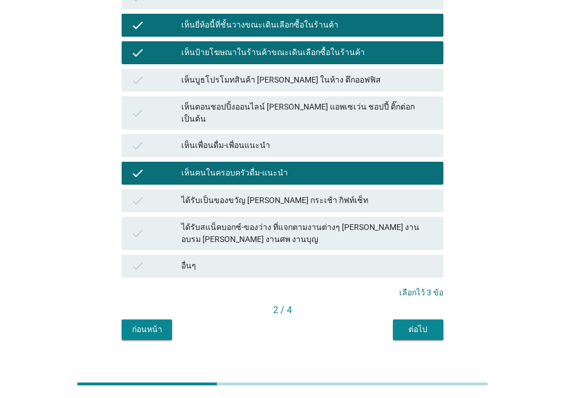
click at [415, 323] on div "ต่อไป" at bounding box center [418, 329] width 32 height 12
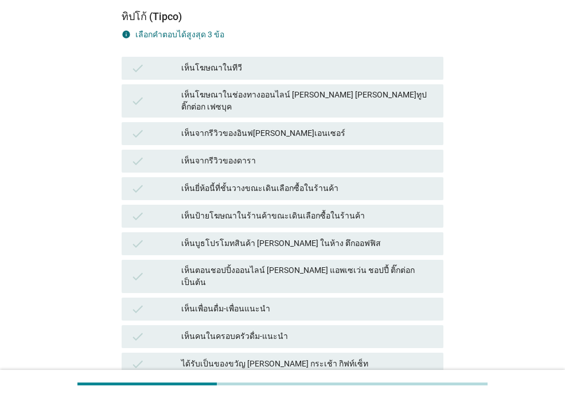
scroll to position [172, 0]
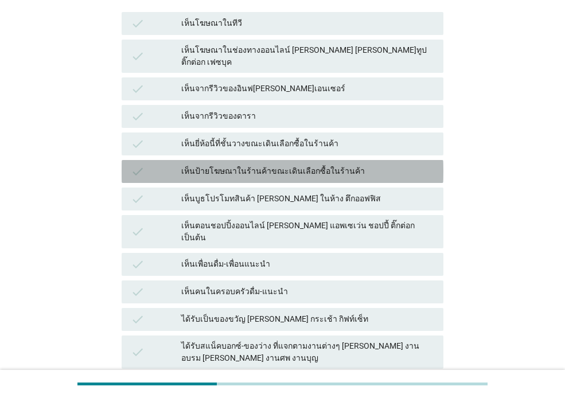
click at [302, 165] on div "เห็นป้ายโฆษณาในร้านค้าขณะเดินเลือกซื้อในร้านค้า" at bounding box center [307, 172] width 253 height 14
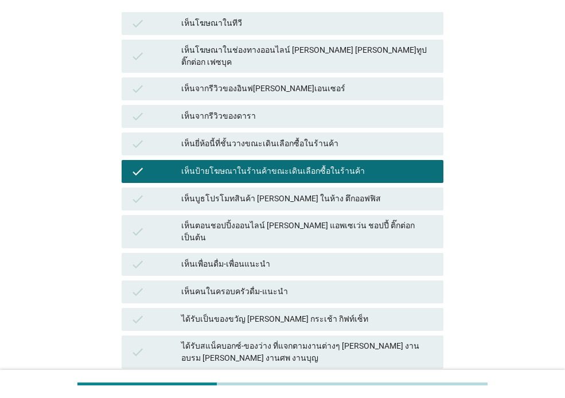
click at [298, 137] on div "เห็นยี่ห้อนี้ที่ชั้นวางขณะเดินเลือกซื้อในร้านค้า" at bounding box center [307, 144] width 253 height 14
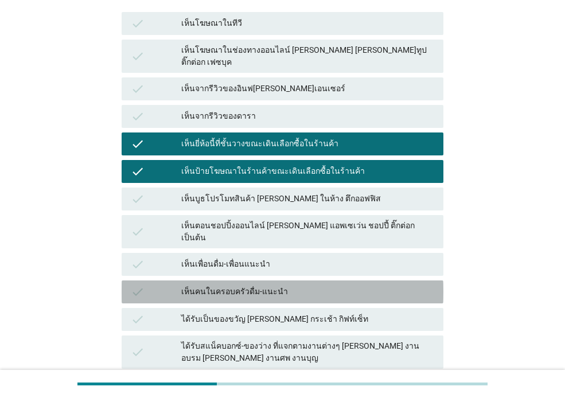
click at [262, 285] on div "เห็นคนในครอบครัวดื่ม-แนะนำ" at bounding box center [307, 292] width 253 height 14
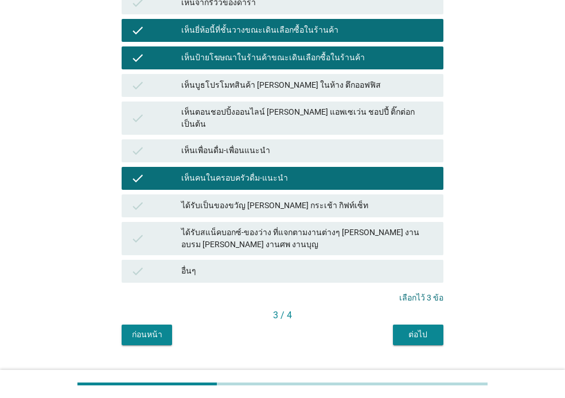
scroll to position [291, 0]
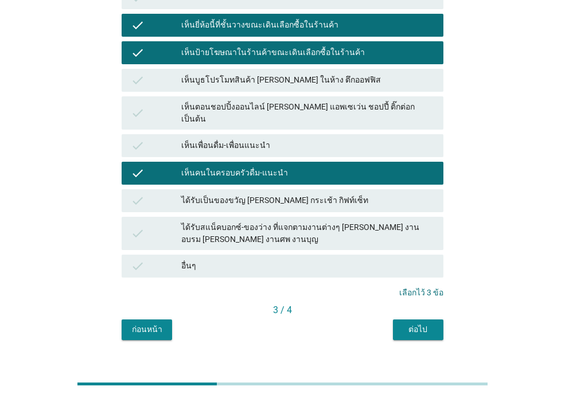
click at [422, 323] on div "ต่อไป" at bounding box center [418, 329] width 32 height 12
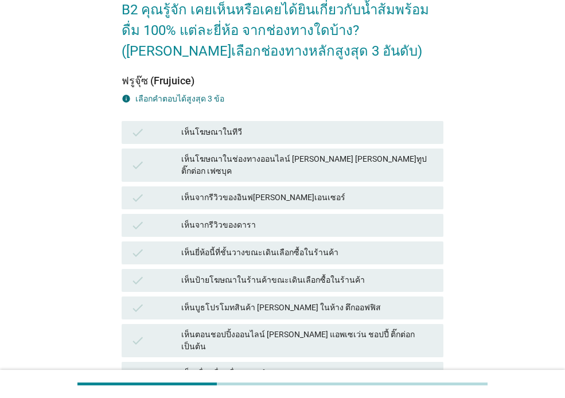
scroll to position [172, 0]
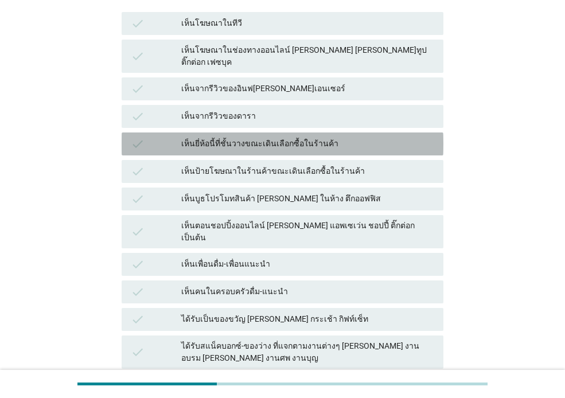
click at [268, 137] on div "เห็นยี่ห้อนี้ที่ชั้นวางขณะเดินเลือกซื้อในร้านค้า" at bounding box center [307, 144] width 253 height 14
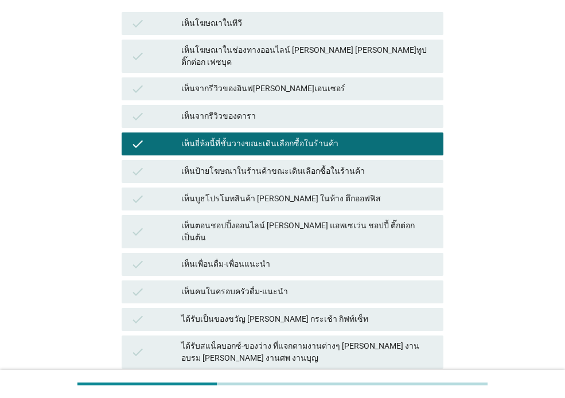
click at [268, 165] on div "เห็นป้ายโฆษณาในร้านค้าขณะเดินเลือกซื้อในร้านค้า" at bounding box center [307, 172] width 253 height 14
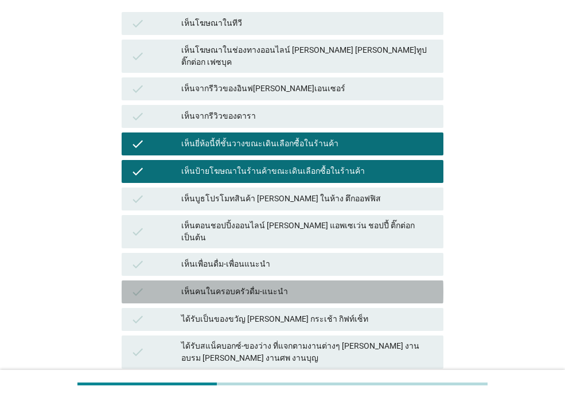
click at [264, 285] on div "เห็นคนในครอบครัวดื่ม-แนะนำ" at bounding box center [307, 292] width 253 height 14
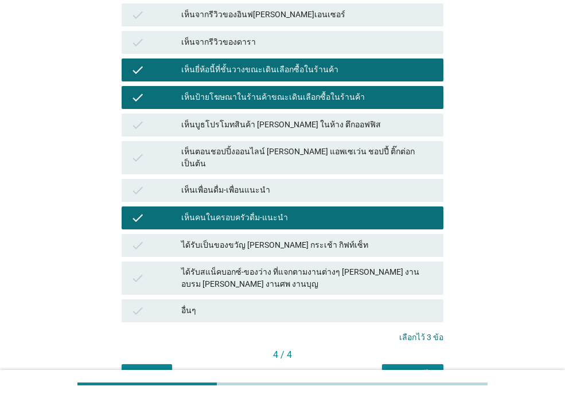
scroll to position [291, 0]
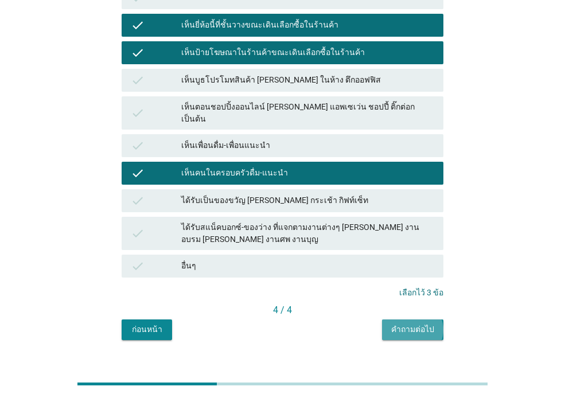
click at [413, 323] on div "คำถามต่อไป" at bounding box center [412, 329] width 43 height 12
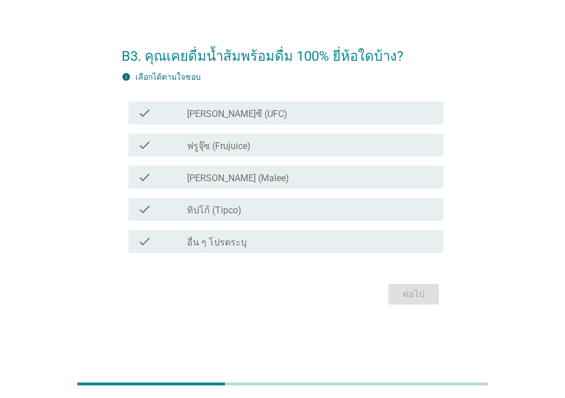
scroll to position [0, 0]
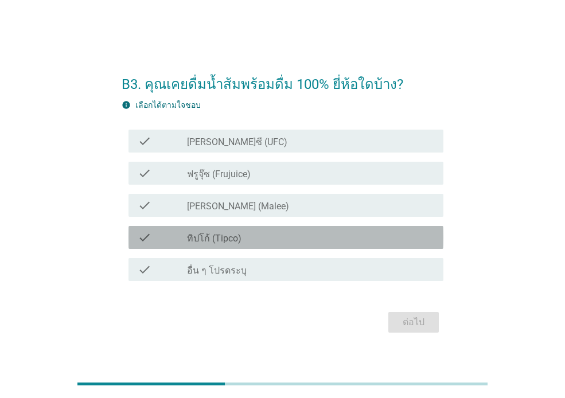
click at [263, 230] on div "check_box_outline_blank ทิปโก้ (Tipco)" at bounding box center [310, 237] width 247 height 14
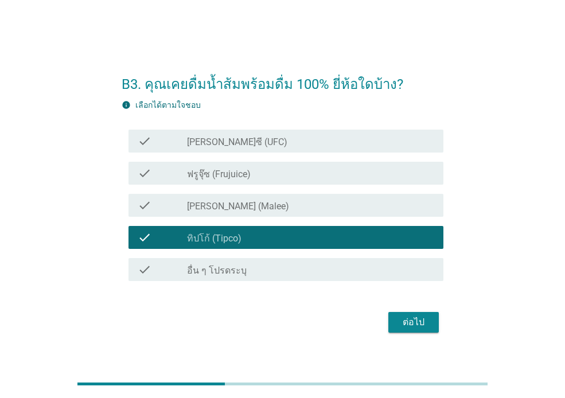
click at [259, 209] on div "check_box_outline_blank [PERSON_NAME] (Malee)" at bounding box center [310, 205] width 247 height 14
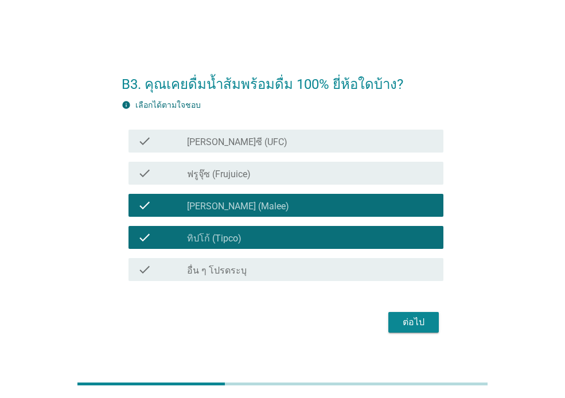
click at [418, 324] on div "ต่อไป" at bounding box center [413, 322] width 32 height 14
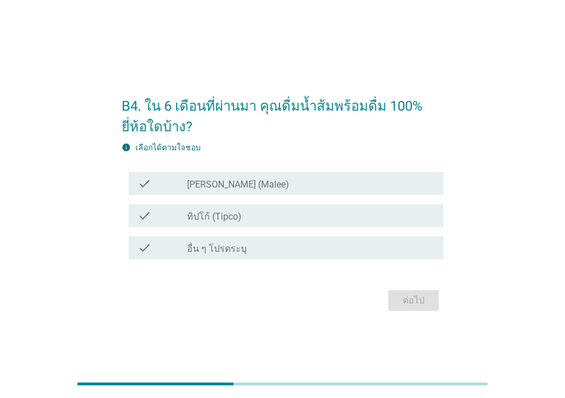
click at [285, 211] on div "check_box ทิปโก้ (Tipco)" at bounding box center [310, 216] width 247 height 14
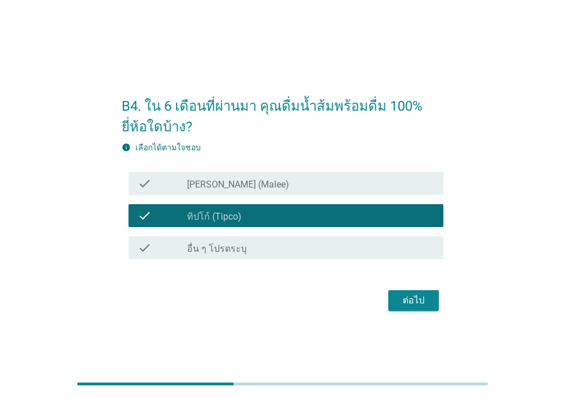
click at [291, 183] on div "check_box [PERSON_NAME] (Malee)" at bounding box center [310, 184] width 247 height 14
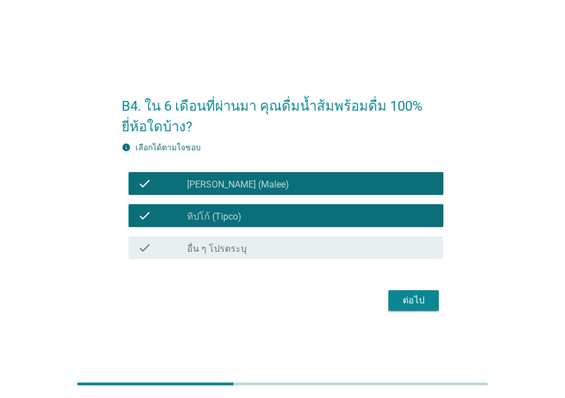
click at [399, 307] on div "ต่อไป" at bounding box center [413, 300] width 32 height 14
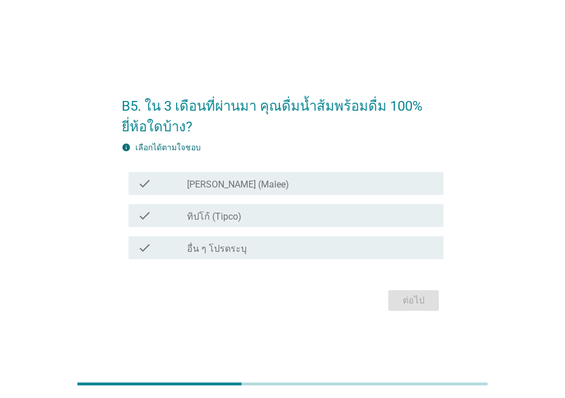
click at [318, 206] on div "check check_box ทิปโก้ (Tipco)" at bounding box center [285, 215] width 315 height 23
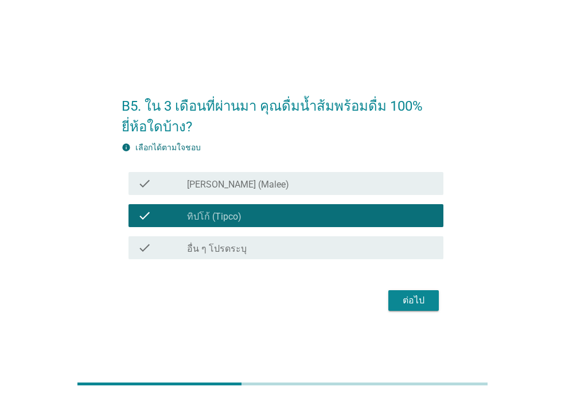
click at [319, 189] on div "check_box [PERSON_NAME] (Malee)" at bounding box center [310, 184] width 247 height 14
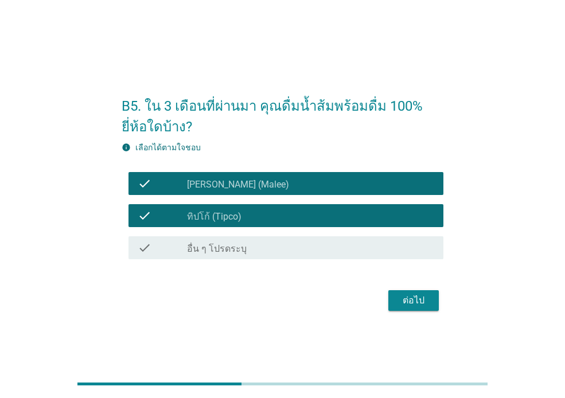
click at [398, 295] on div "ต่อไป" at bounding box center [413, 300] width 32 height 14
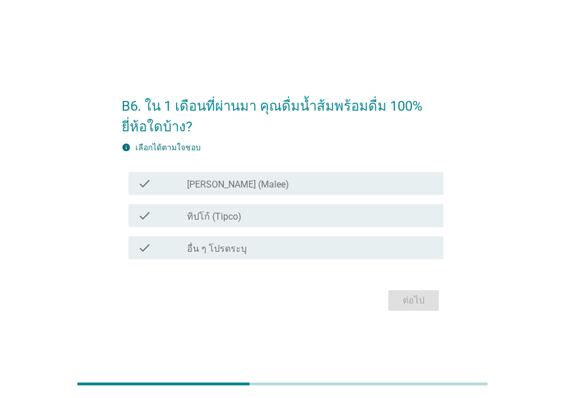
click at [240, 213] on label "ทิปโก้ (Tipco)" at bounding box center [214, 216] width 54 height 11
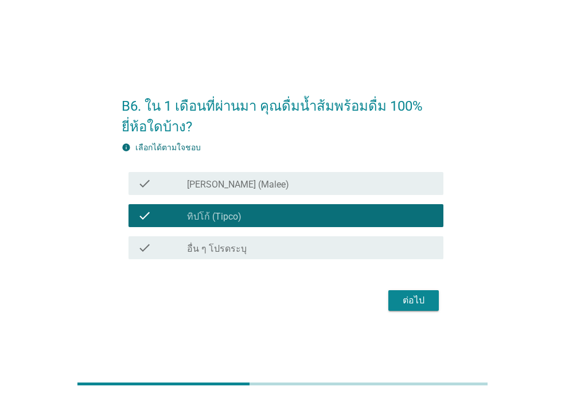
click at [263, 183] on div "check_box [PERSON_NAME] (Malee)" at bounding box center [310, 184] width 247 height 14
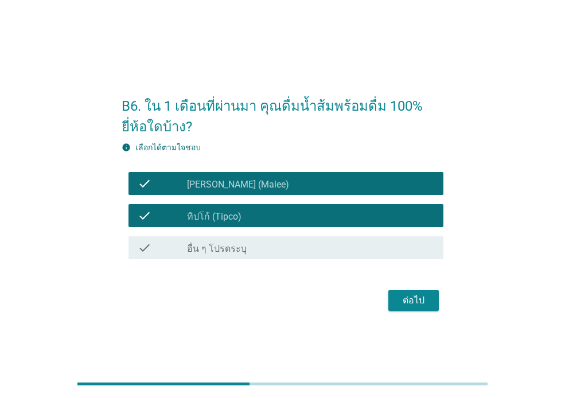
click at [420, 306] on div "ต่อไป" at bounding box center [413, 300] width 32 height 14
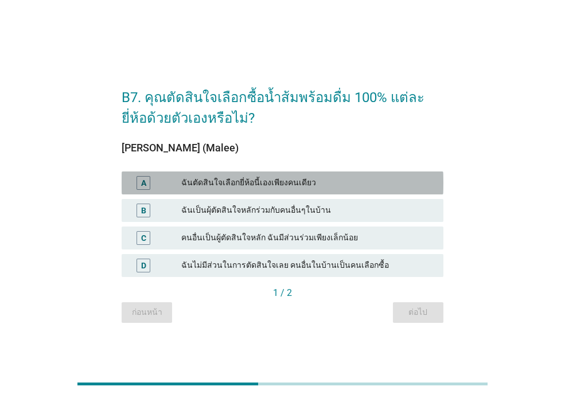
click at [311, 175] on div "A ฉันตัดสินใจเลือกยี่ห้อนี้เองเพียงคนเดียว" at bounding box center [283, 182] width 322 height 23
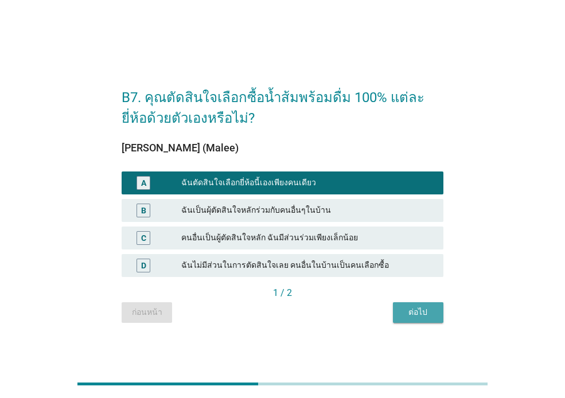
click at [426, 308] on div "ต่อไป" at bounding box center [418, 312] width 32 height 12
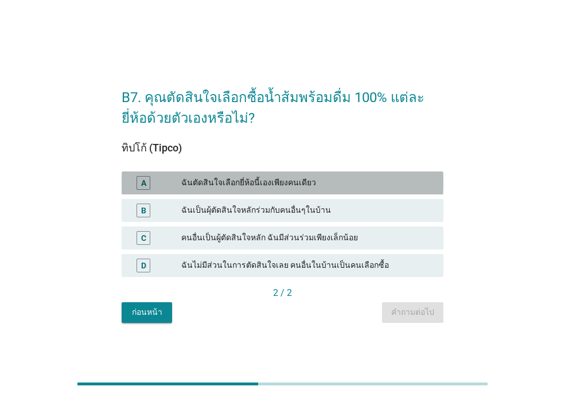
click at [328, 178] on div "ฉันตัดสินใจเลือกยี่ห้อนี้เองเพียงคนเดียว" at bounding box center [307, 183] width 253 height 14
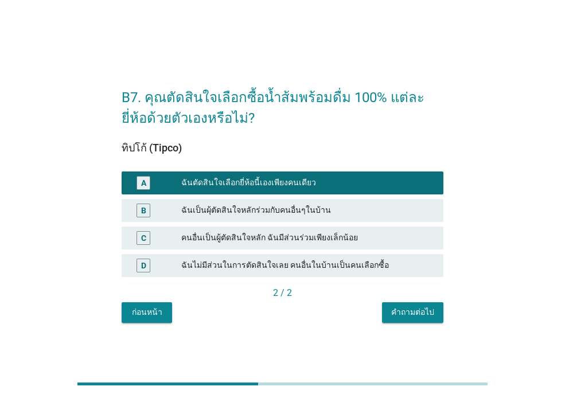
click at [416, 314] on div "คำถามต่อไป" at bounding box center [412, 312] width 43 height 12
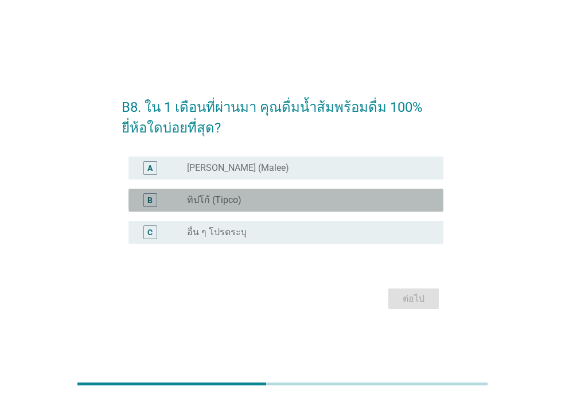
click at [291, 196] on div "radio_button_unchecked ทิปโก้ (Tipco)" at bounding box center [306, 199] width 238 height 11
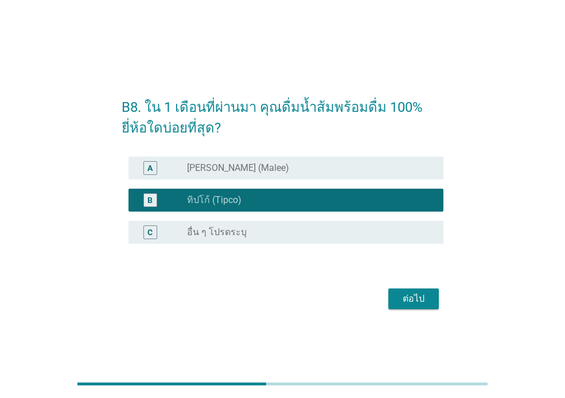
click at [413, 295] on div "ต่อไป" at bounding box center [413, 299] width 32 height 14
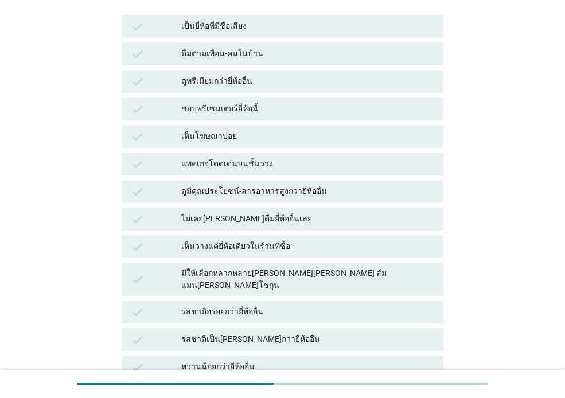
scroll to position [229, 0]
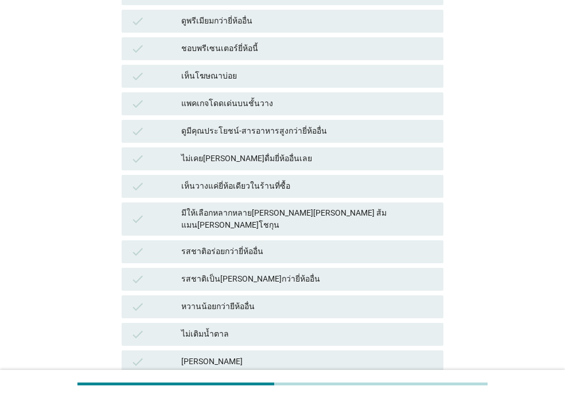
click at [339, 272] on div "รสชาติเป็น[PERSON_NAME]กว่ายี่ห้ออื่น" at bounding box center [307, 279] width 253 height 14
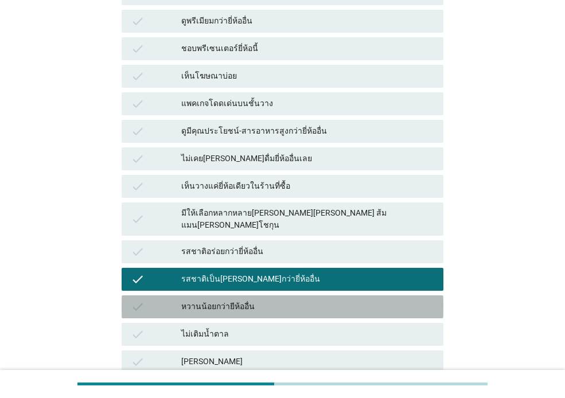
click at [324, 295] on div "check หวานน้อยกว่ายีห้ออื่น" at bounding box center [283, 306] width 322 height 23
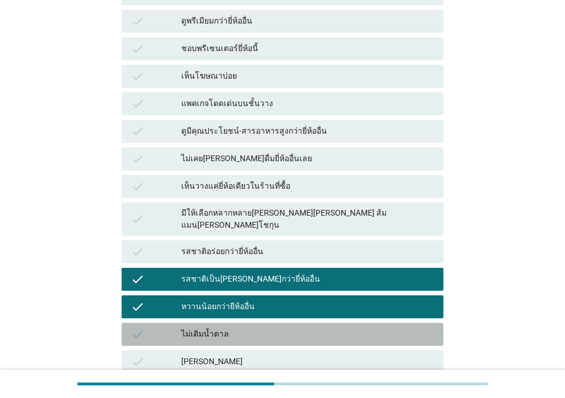
click at [319, 327] on div "ไม่เติมน้ำตาล" at bounding box center [307, 334] width 253 height 14
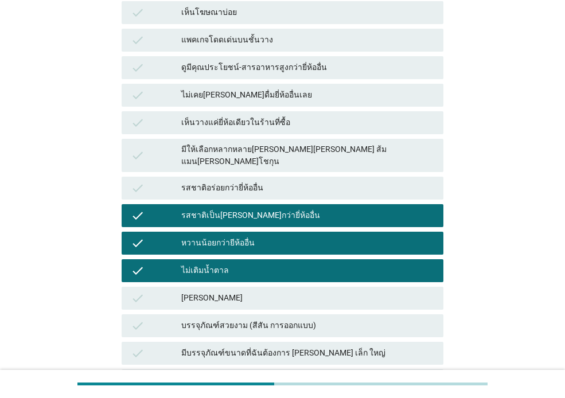
scroll to position [452, 0]
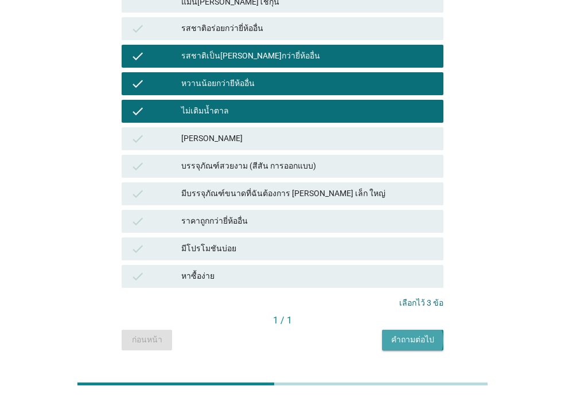
click at [415, 334] on div "คำถามต่อไป" at bounding box center [412, 340] width 43 height 12
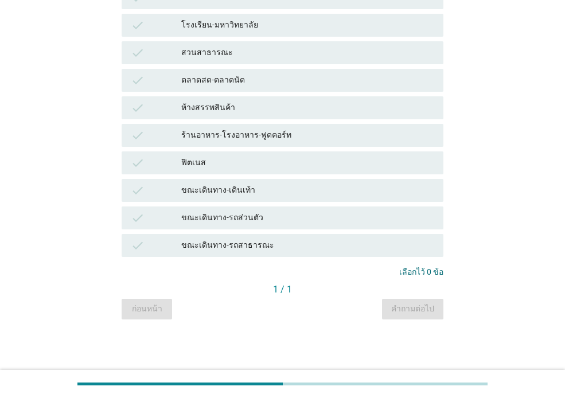
scroll to position [0, 0]
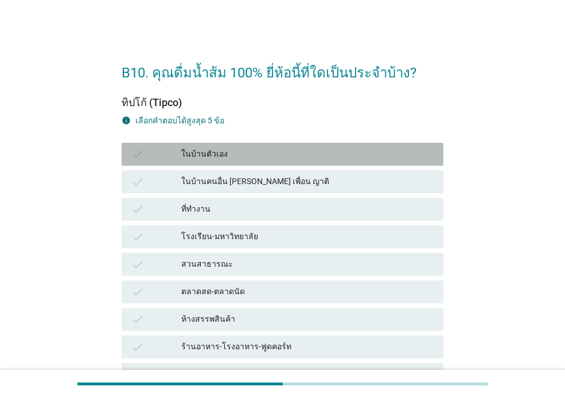
click at [257, 152] on div "ในบ้านตัวเอง" at bounding box center [307, 154] width 253 height 14
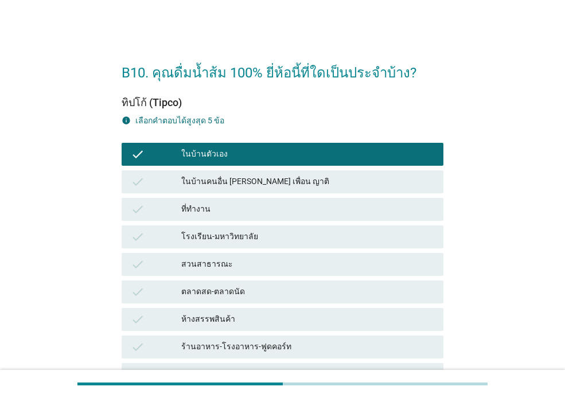
click at [281, 198] on div "check ที่ทำงาน" at bounding box center [283, 209] width 322 height 23
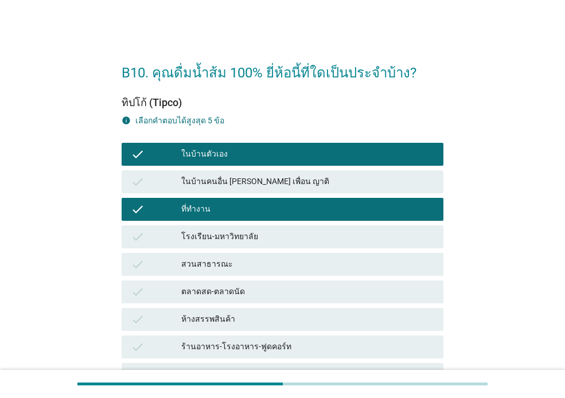
click at [290, 314] on div "ห้างสรรพสินค้า" at bounding box center [307, 319] width 253 height 14
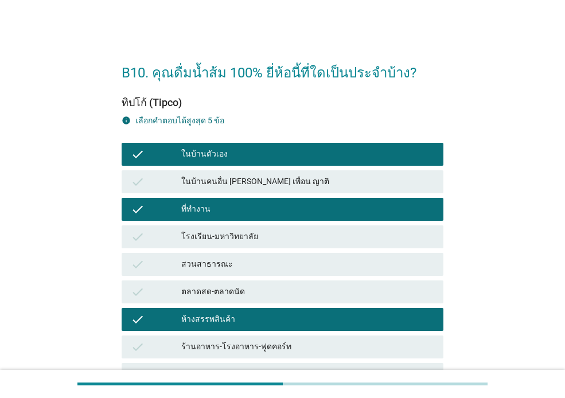
click at [308, 351] on div "ร้านอาหาร-โรงอาหาร-ฟูดคอร์ท" at bounding box center [307, 347] width 253 height 14
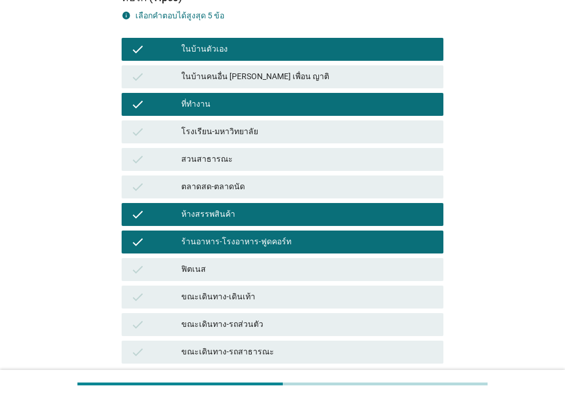
scroll to position [115, 0]
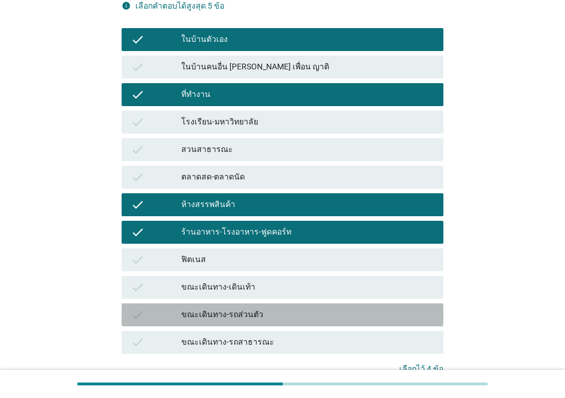
click at [307, 310] on div "ขณะเดินทาง-รถส่วนตัว" at bounding box center [307, 315] width 253 height 14
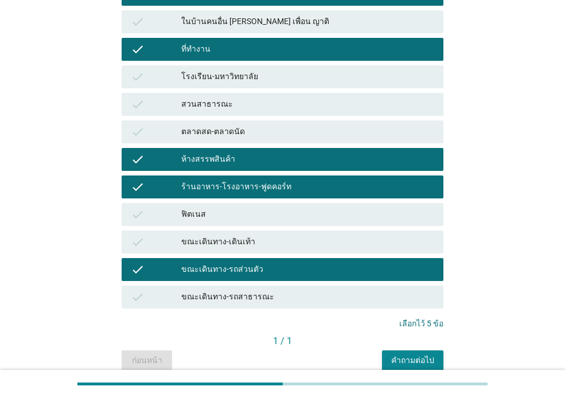
scroll to position [212, 0]
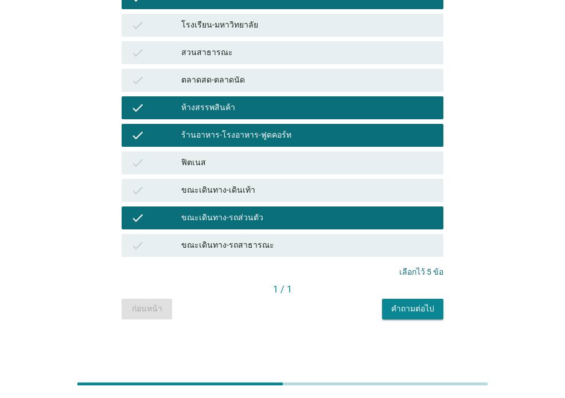
click at [423, 307] on div "คำถามต่อไป" at bounding box center [412, 309] width 43 height 12
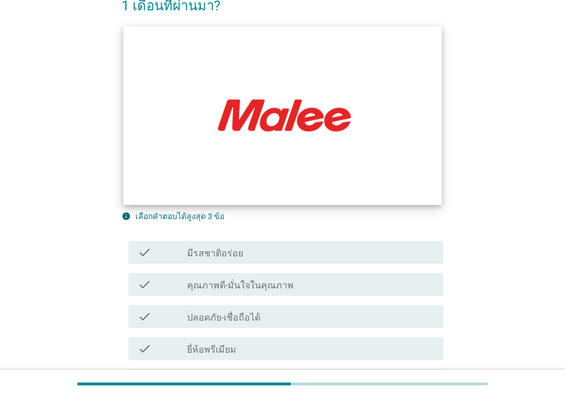
scroll to position [115, 0]
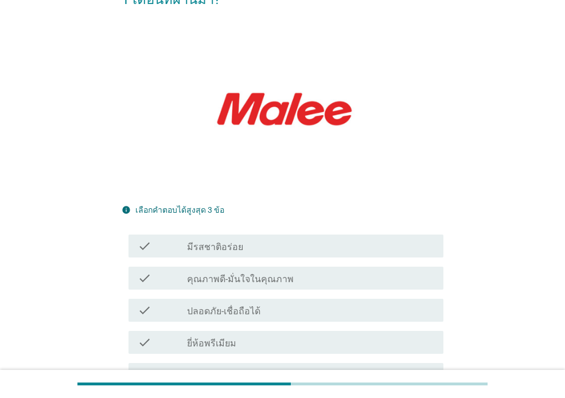
click at [329, 271] on div "check_box_outline_blank คุณภาพดี-มั่นใจในคุณภาพ" at bounding box center [310, 278] width 247 height 14
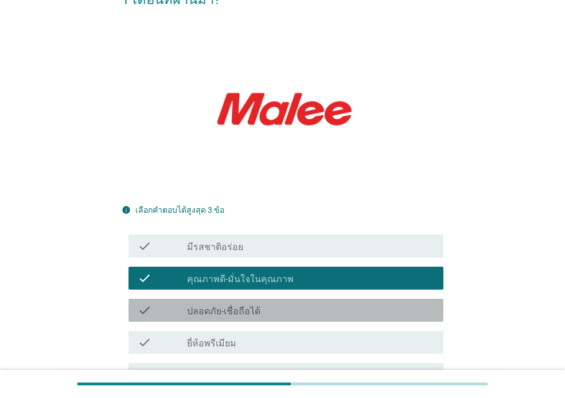
click at [314, 303] on div "check_box_outline_blank ปลอดภัย-เชื่อถือได้" at bounding box center [310, 310] width 247 height 14
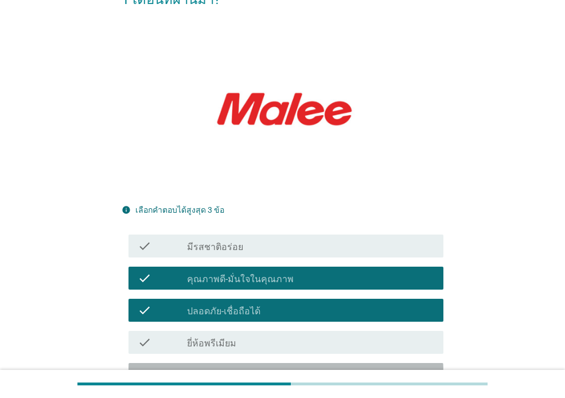
click at [312, 367] on div "check_box_outline_blank ความหวาน[PERSON_NAME]" at bounding box center [310, 374] width 247 height 14
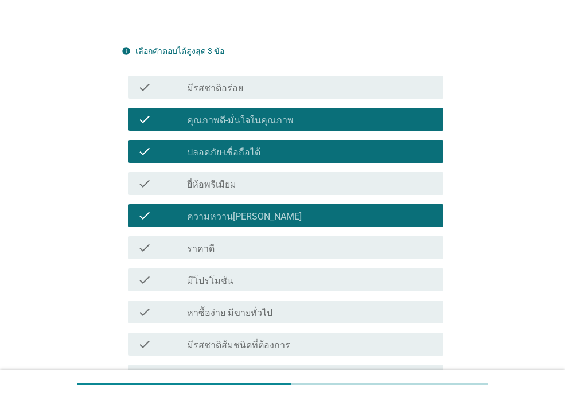
scroll to position [401, 0]
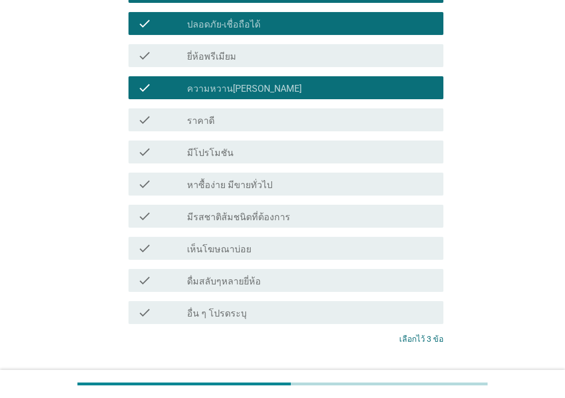
click at [425, 375] on div "ต่อไป" at bounding box center [413, 382] width 32 height 14
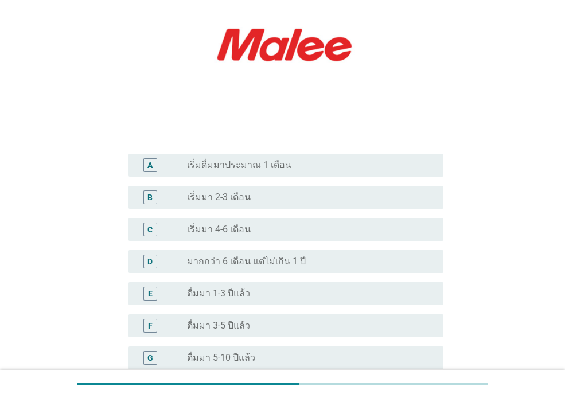
scroll to position [229, 0]
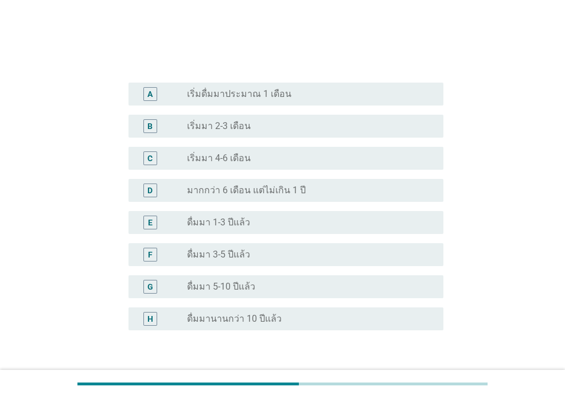
click at [306, 254] on div "radio_button_unchecked ดื่มมา 3-5 ปีแล้ว" at bounding box center [306, 254] width 238 height 11
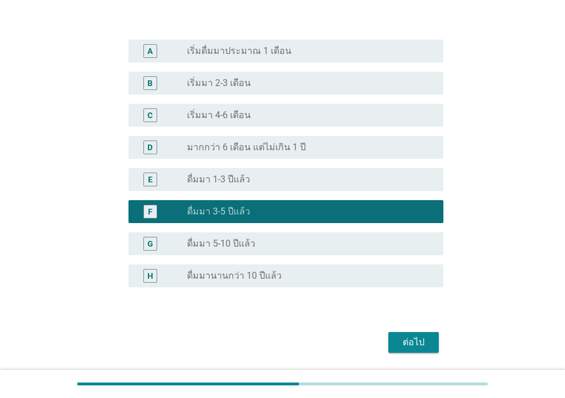
scroll to position [309, 0]
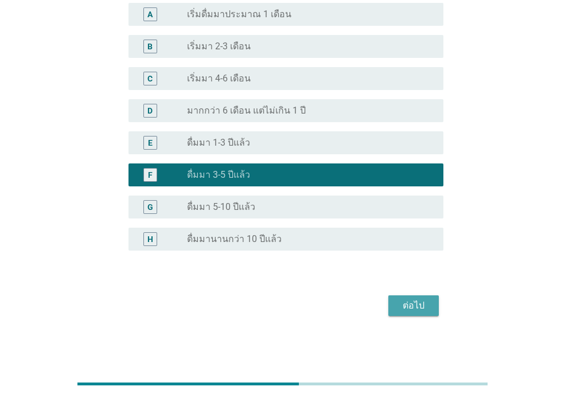
click at [429, 307] on button "ต่อไป" at bounding box center [413, 305] width 50 height 21
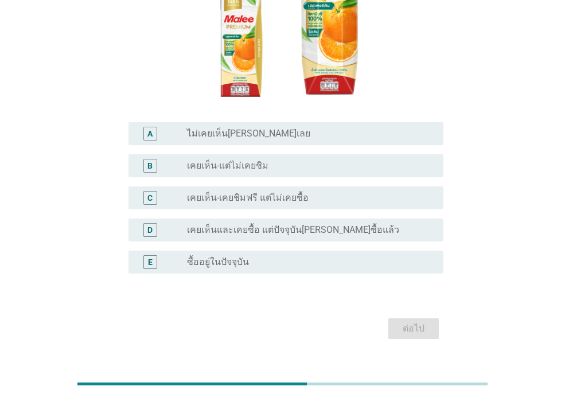
scroll to position [213, 0]
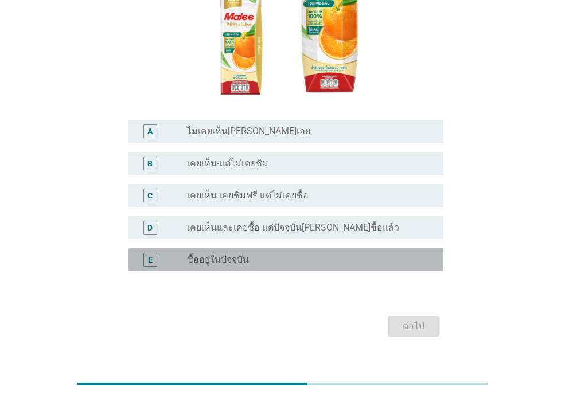
click at [330, 254] on div "radio_button_unchecked ซื้ออยู่ในปัจจุบัน" at bounding box center [306, 259] width 238 height 11
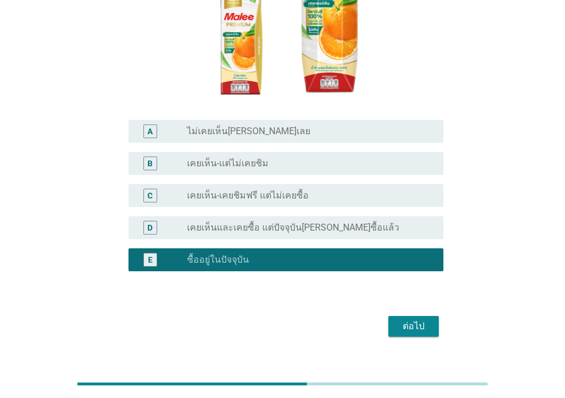
click at [410, 319] on div "ต่อไป" at bounding box center [413, 326] width 32 height 14
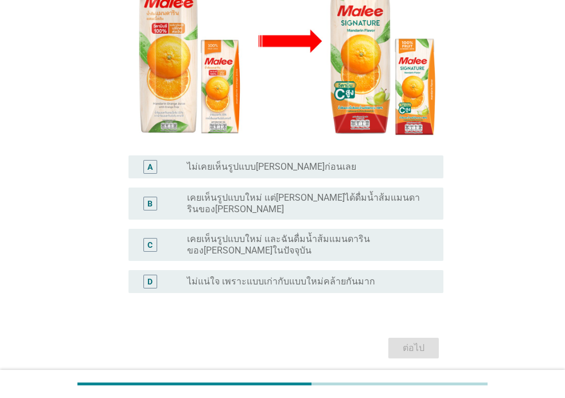
scroll to position [242, 0]
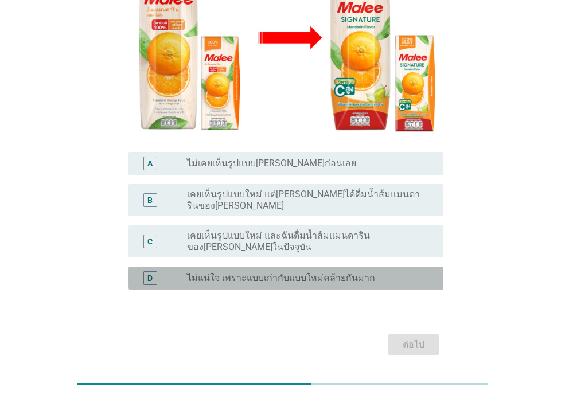
click at [344, 272] on label "ไม่แน่ใจ เพราะแบบเก่ากับแบบใหม่คล้ายกันมาก" at bounding box center [281, 277] width 188 height 11
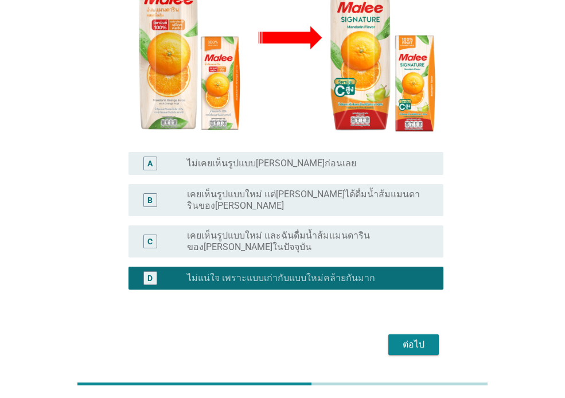
click at [400, 338] on div "ต่อไป" at bounding box center [413, 345] width 32 height 14
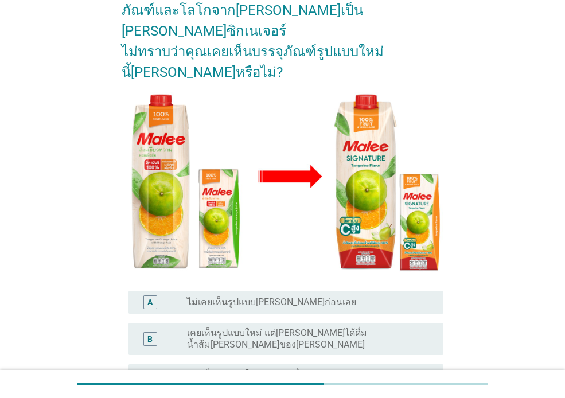
scroll to position [252, 0]
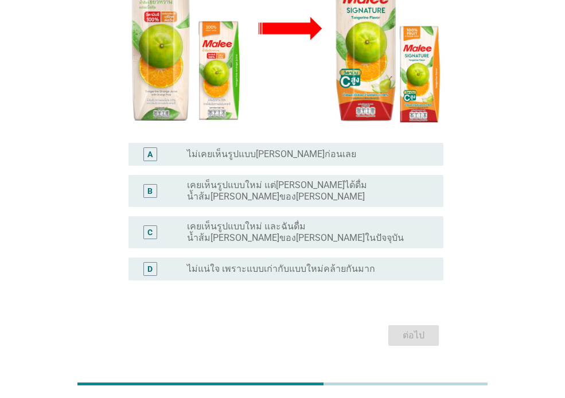
click at [364, 263] on div "radio_button_unchecked ไม่แน่ใจ เพราะแบบเก่ากับแบบใหม่คล้ายกันมาก" at bounding box center [306, 268] width 238 height 11
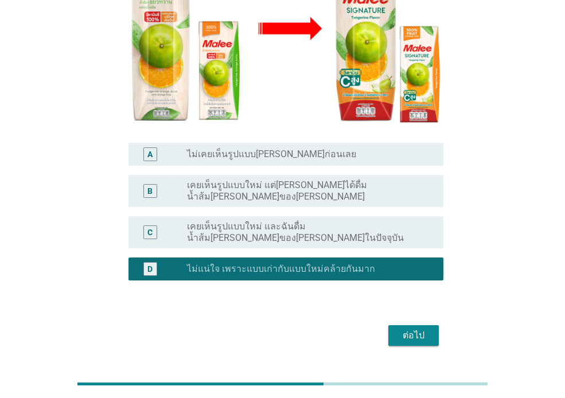
click at [402, 328] on div "ต่อไป" at bounding box center [413, 335] width 32 height 14
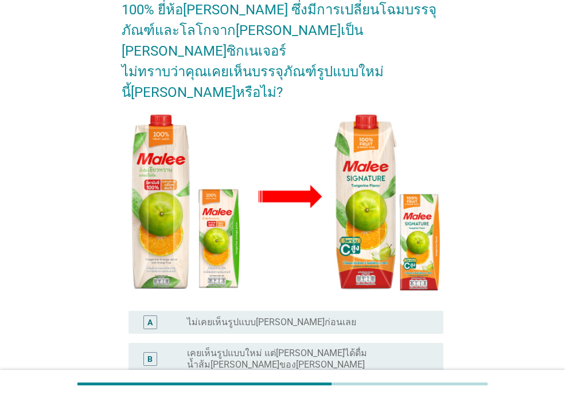
scroll to position [229, 0]
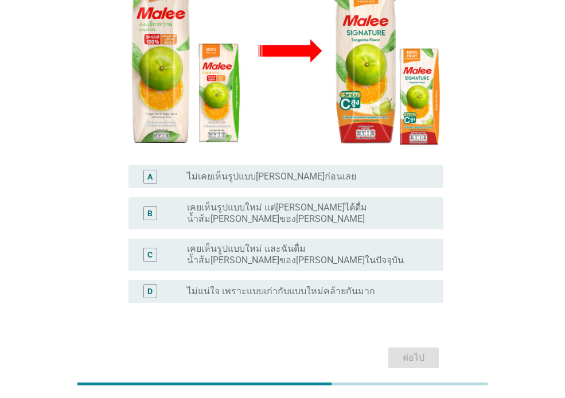
click at [367, 285] on div "radio_button_unchecked ไม่แน่ใจ เพราะแบบเก่ากับแบบใหม่คล้ายกันมาก" at bounding box center [306, 290] width 238 height 11
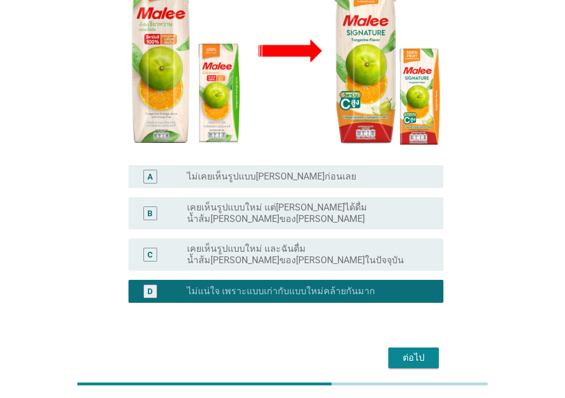
click at [407, 351] on div "ต่อไป" at bounding box center [413, 358] width 32 height 14
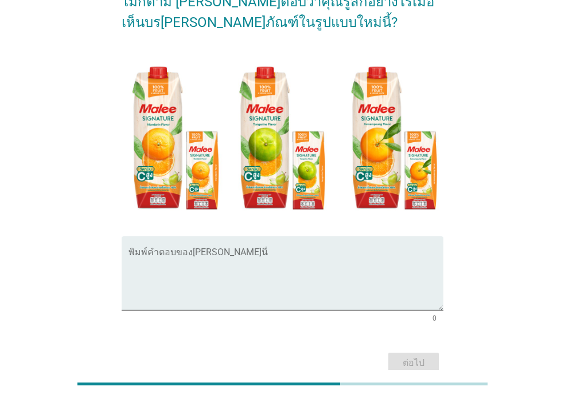
scroll to position [115, 0]
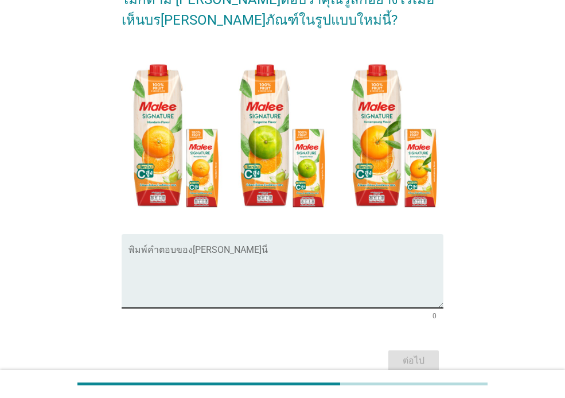
click at [239, 248] on textarea "พิมพ์คำตอบของคุณ ที่นี่" at bounding box center [285, 278] width 315 height 60
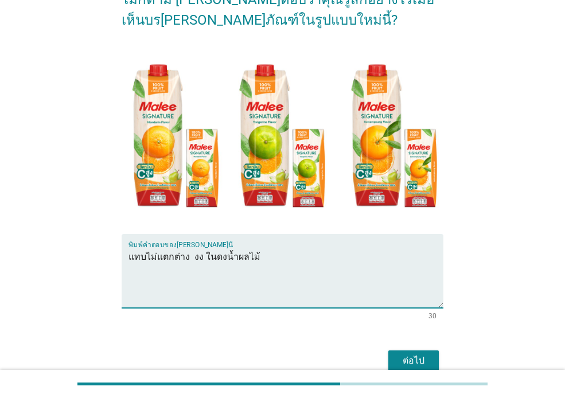
click at [201, 248] on textarea "แทบไม่แตกต่าง งง ในดงน้ำผลไม้" at bounding box center [285, 278] width 315 height 60
type textarea "แทบไม่แตกต่าง งงๆ ในดงน้ำผลไม้"
click at [397, 354] on div "ต่อไป" at bounding box center [413, 361] width 32 height 14
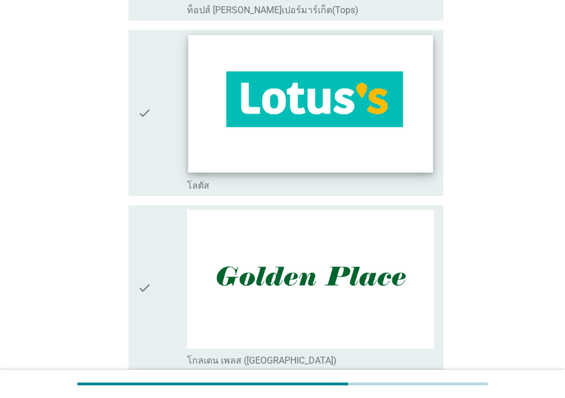
scroll to position [860, 0]
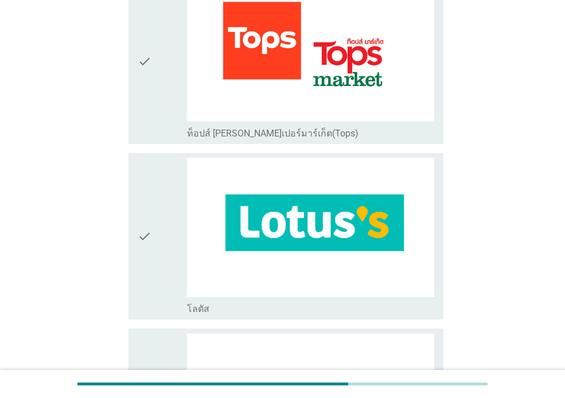
click at [156, 234] on div "check" at bounding box center [162, 236] width 49 height 156
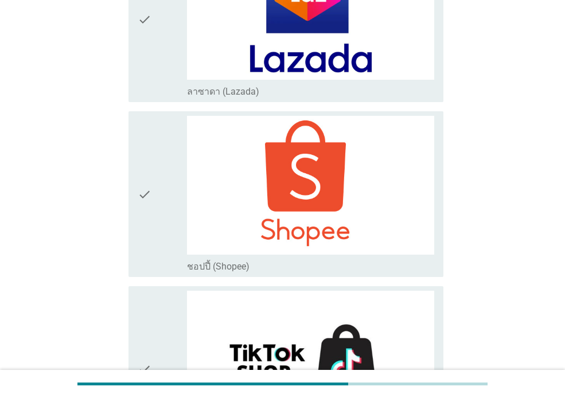
scroll to position [3095, 0]
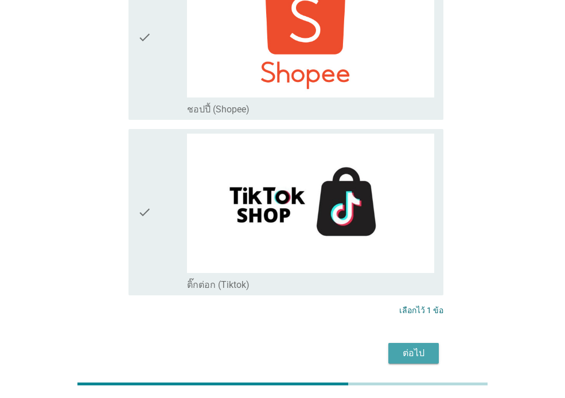
click at [420, 346] on div "ต่อไป" at bounding box center [413, 353] width 32 height 14
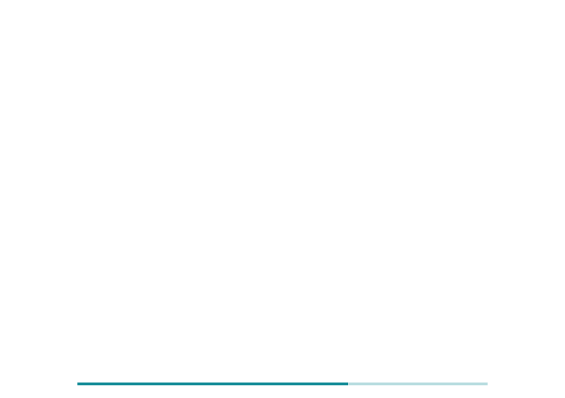
scroll to position [0, 0]
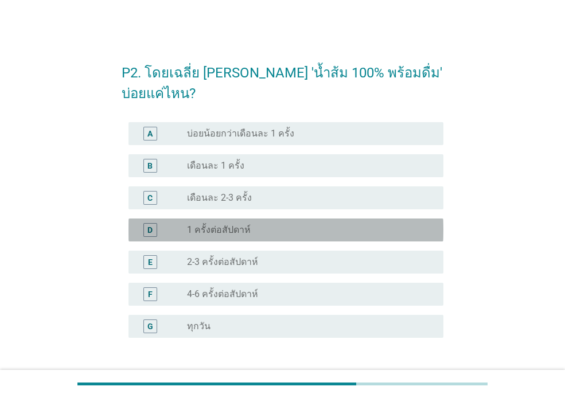
click at [290, 226] on div "radio_button_unchecked 1 ครั้งต่อสัปดาห์" at bounding box center [306, 229] width 238 height 11
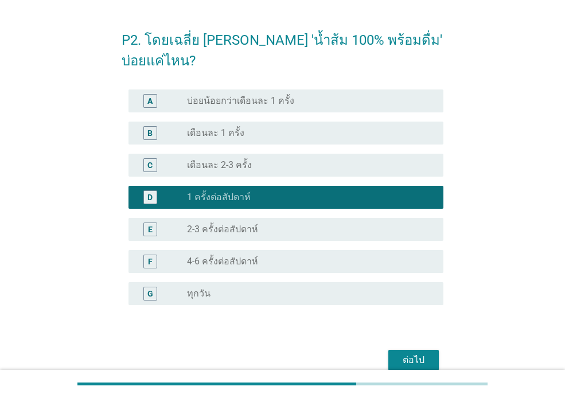
scroll to position [87, 0]
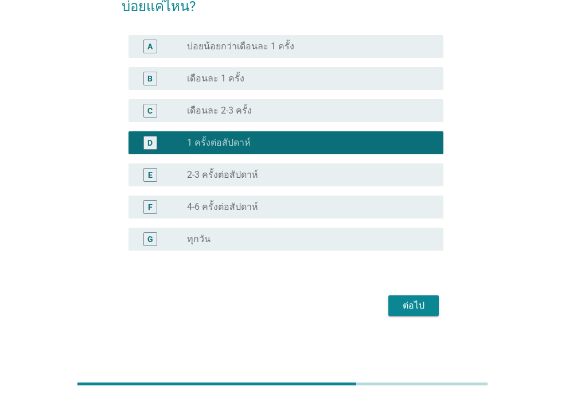
click at [411, 302] on div "ต่อไป" at bounding box center [413, 306] width 32 height 14
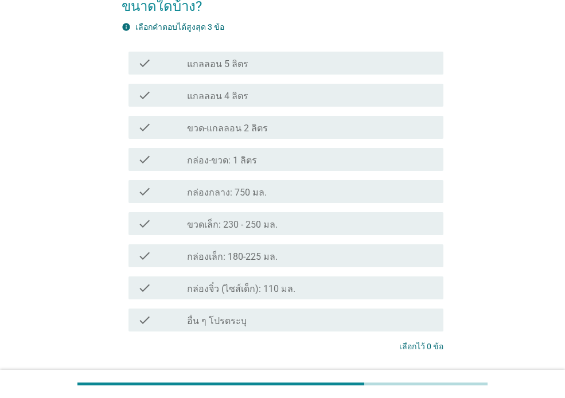
scroll to position [0, 0]
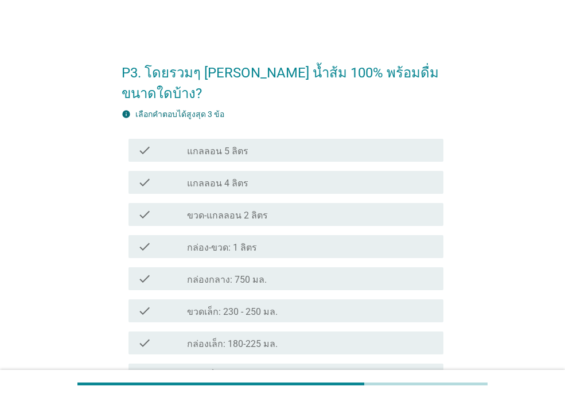
click at [313, 208] on div "check_box_outline_blank ขวด-แกลลอน 2 ลิตร" at bounding box center [310, 215] width 247 height 14
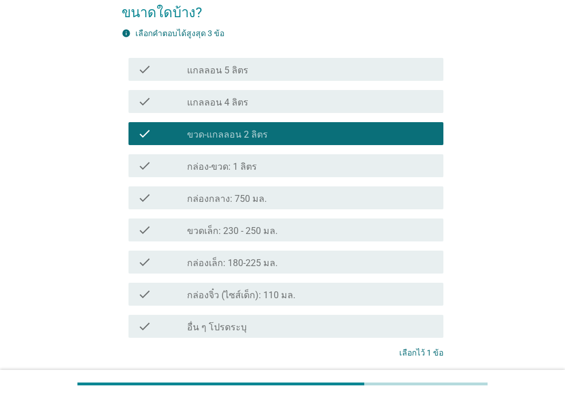
scroll to position [150, 0]
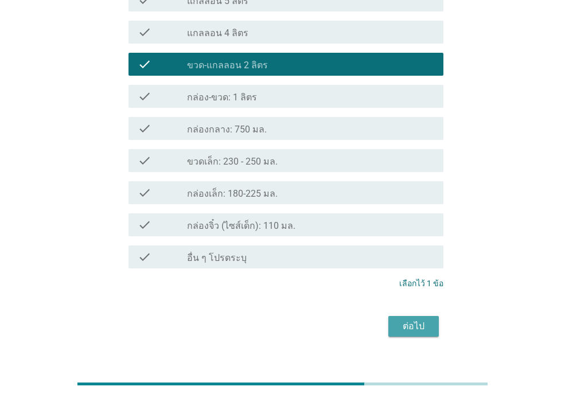
click at [409, 319] on div "ต่อไป" at bounding box center [413, 326] width 32 height 14
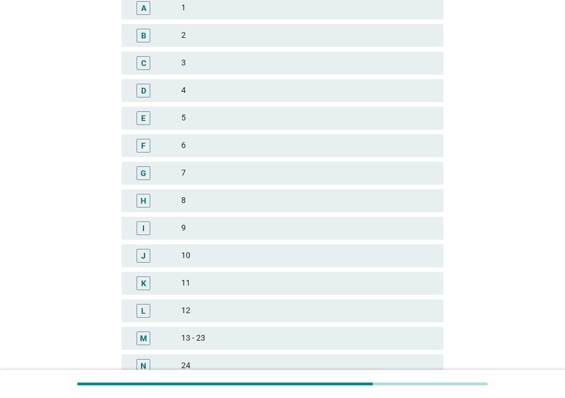
scroll to position [0, 0]
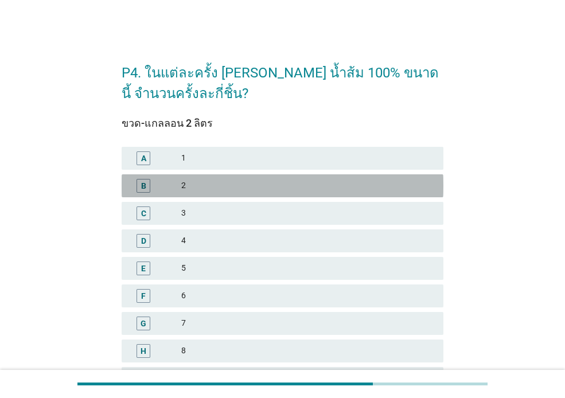
click at [225, 182] on div "2" at bounding box center [307, 186] width 253 height 14
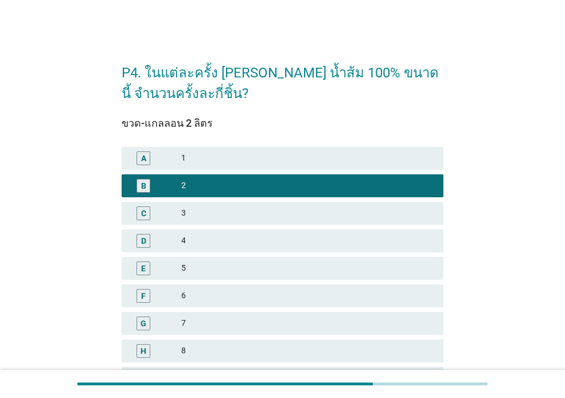
scroll to position [281, 0]
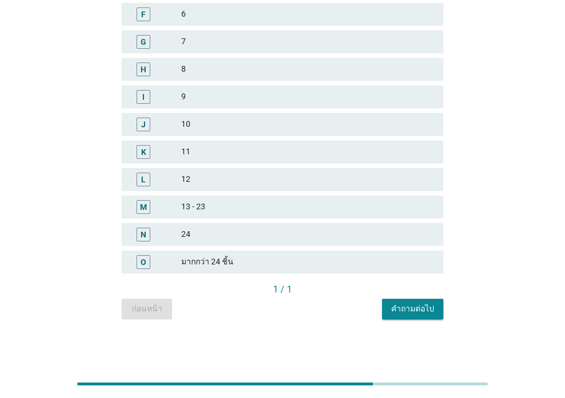
click at [408, 305] on div "คำถามต่อไป" at bounding box center [412, 309] width 43 height 12
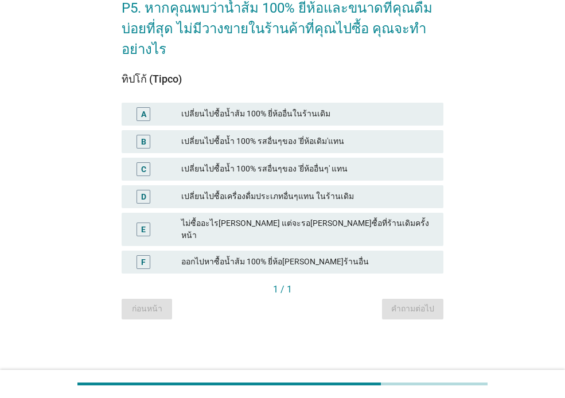
scroll to position [0, 0]
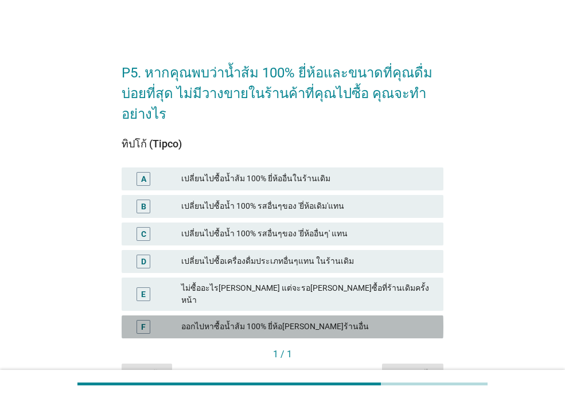
click at [318, 320] on div "ออกไปหาซื้อน้ำส้ม 100% ยี่ห้อ[PERSON_NAME]ร้านอื่น" at bounding box center [307, 327] width 253 height 14
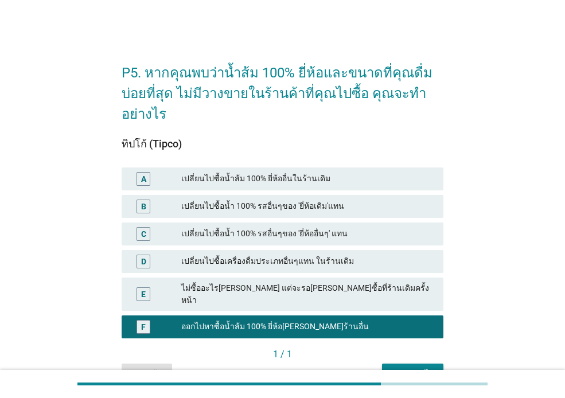
click at [408, 367] on div "คำถามต่อไป" at bounding box center [412, 373] width 43 height 12
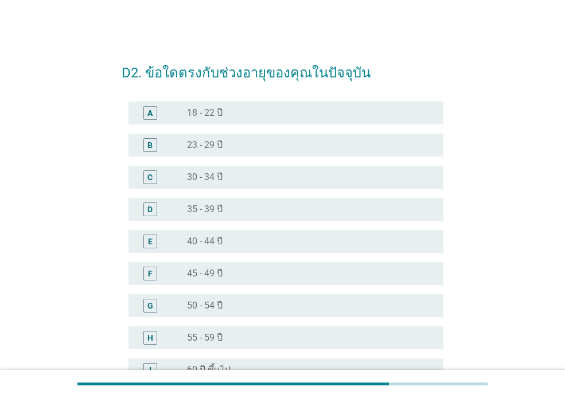
click at [283, 334] on div "radio_button_unchecked 55 - 59 ปี" at bounding box center [306, 337] width 238 height 11
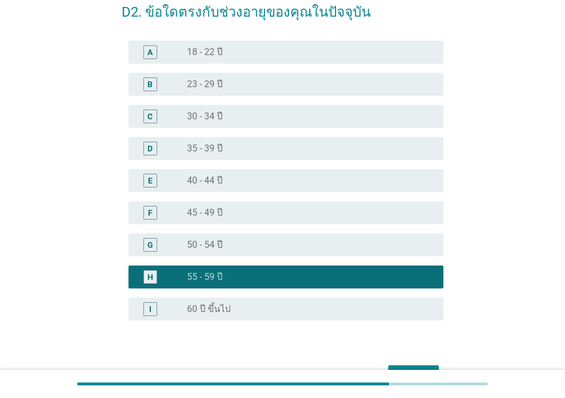
scroll to position [131, 0]
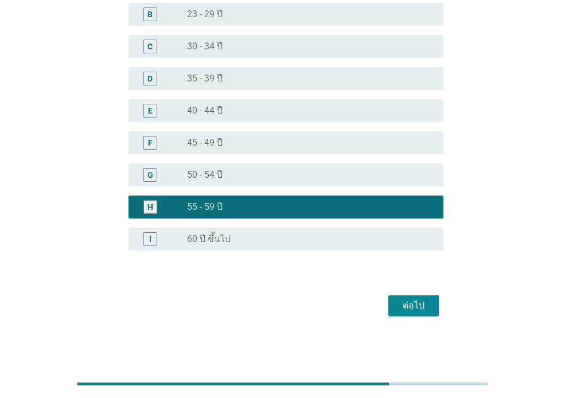
click at [422, 310] on div "ต่อไป" at bounding box center [413, 306] width 32 height 14
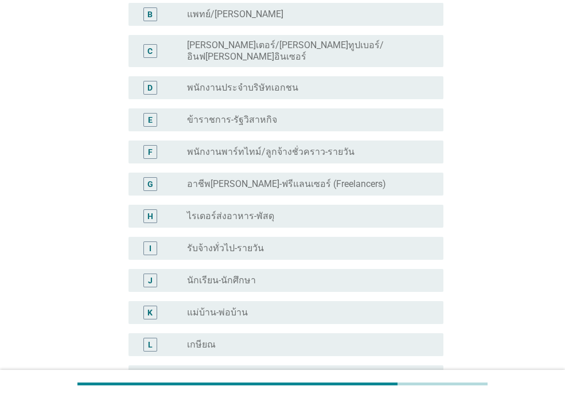
scroll to position [0, 0]
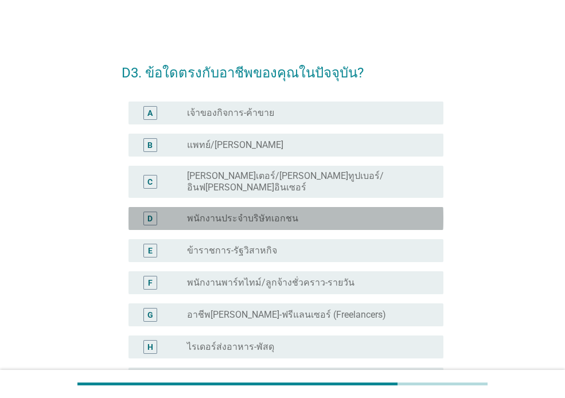
click at [308, 213] on div "radio_button_unchecked พนักงานประจำบริษัทเอกชน" at bounding box center [306, 218] width 238 height 11
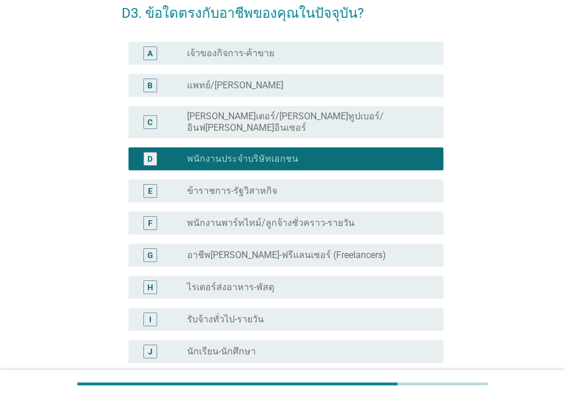
scroll to position [229, 0]
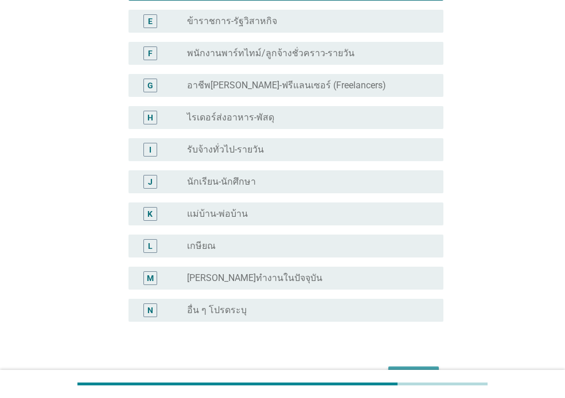
click at [416, 370] on div "ต่อไป" at bounding box center [413, 377] width 32 height 14
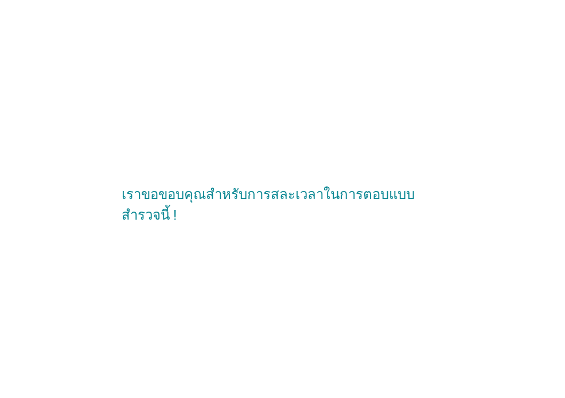
scroll to position [0, 0]
